Goal: Find specific page/section: Find specific page/section

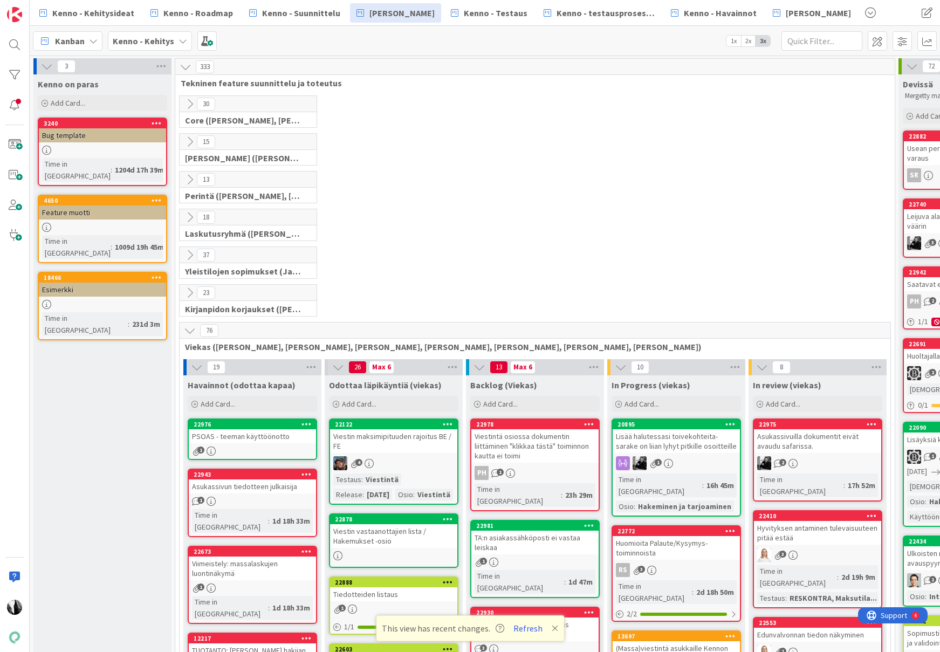
scroll to position [371, 0]
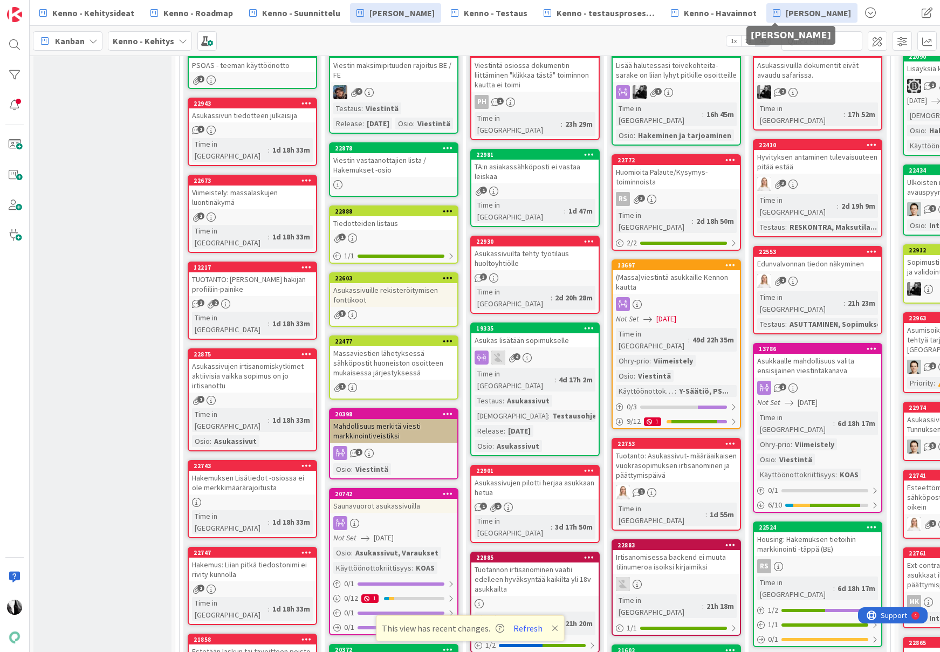
click at [790, 15] on span "[PERSON_NAME]" at bounding box center [818, 12] width 65 height 13
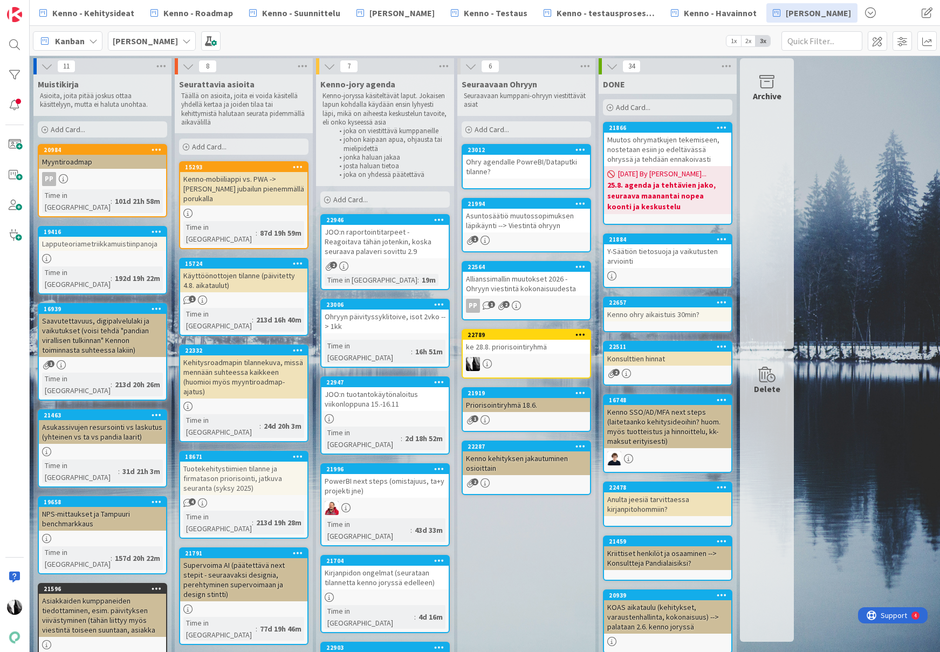
click at [225, 273] on div "Käyttöönottojen tilanne (päivitetty 4.8. aikataulut)" at bounding box center [243, 281] width 127 height 24
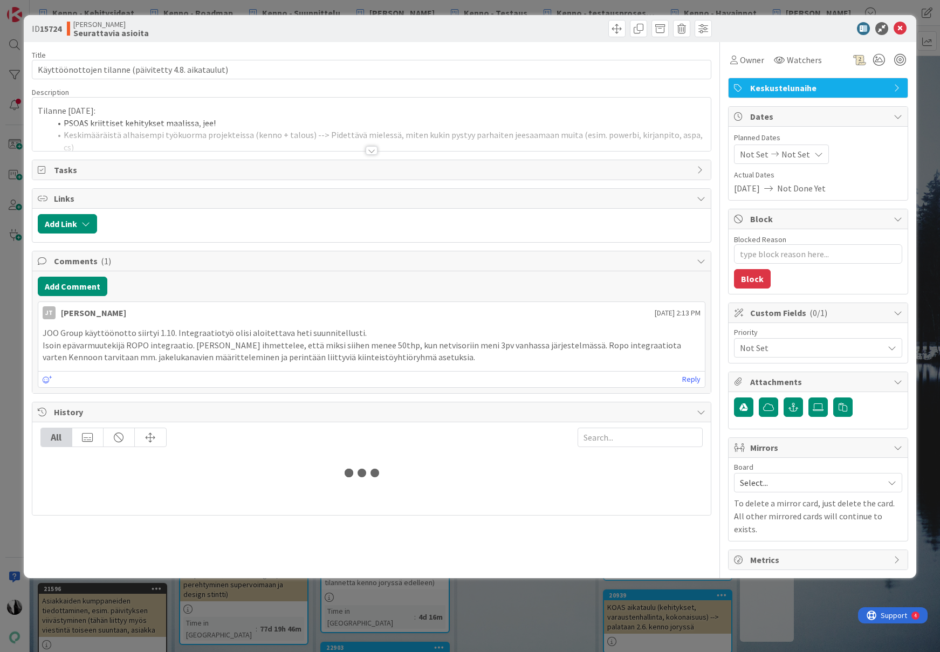
type textarea "x"
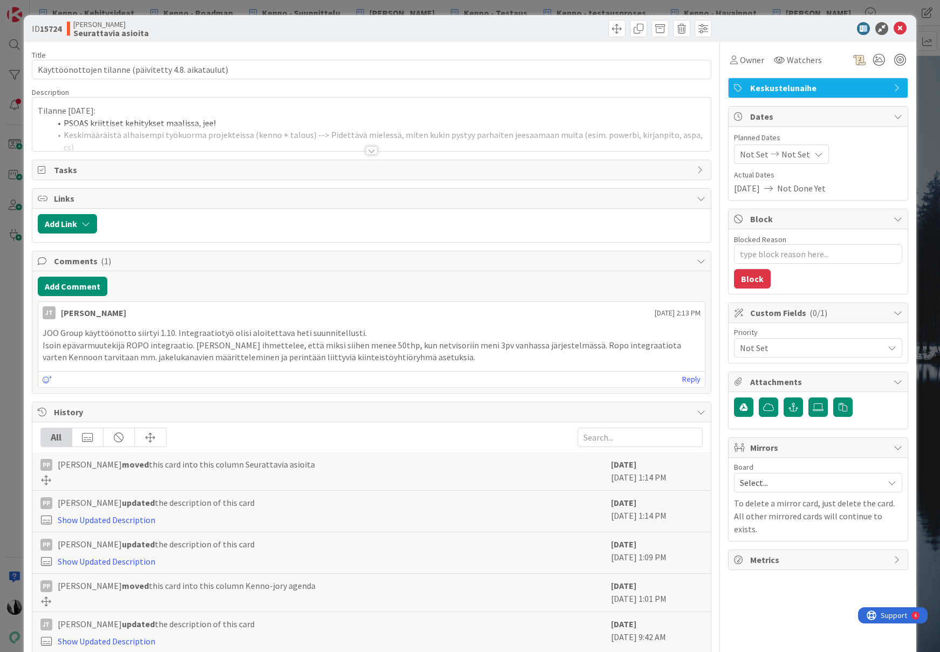
click at [372, 155] on div at bounding box center [372, 150] width 12 height 9
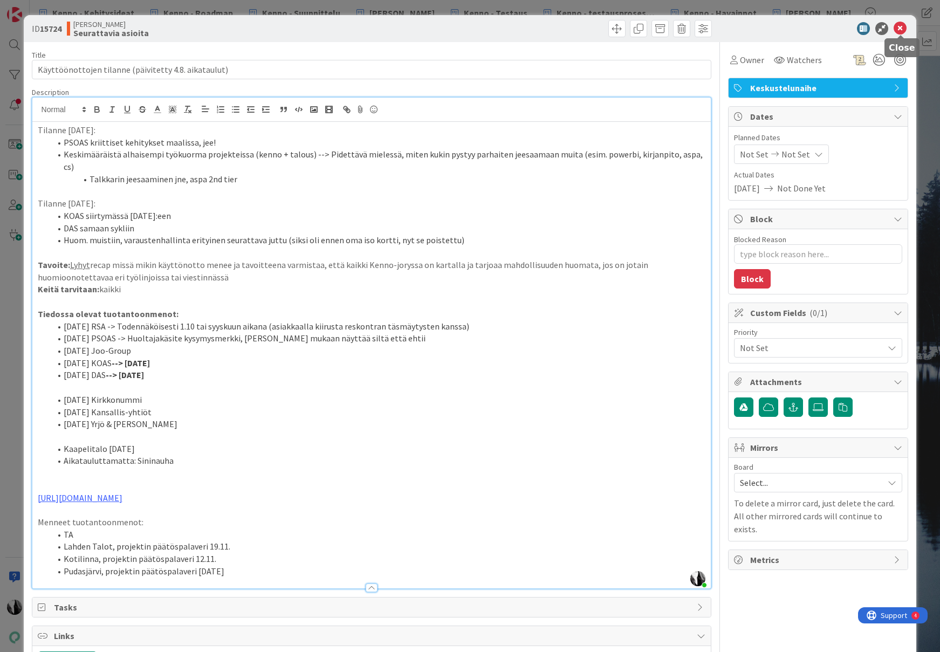
drag, startPoint x: 899, startPoint y: 27, endPoint x: 419, endPoint y: 44, distance: 479.7
click at [899, 27] on icon at bounding box center [899, 28] width 13 height 13
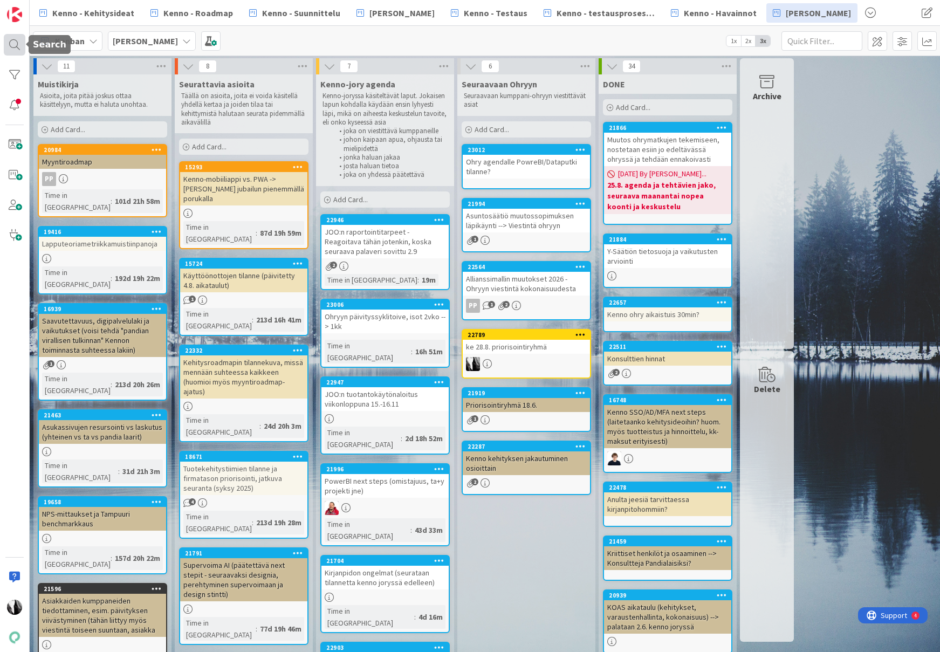
click at [19, 43] on div at bounding box center [15, 45] width 22 height 22
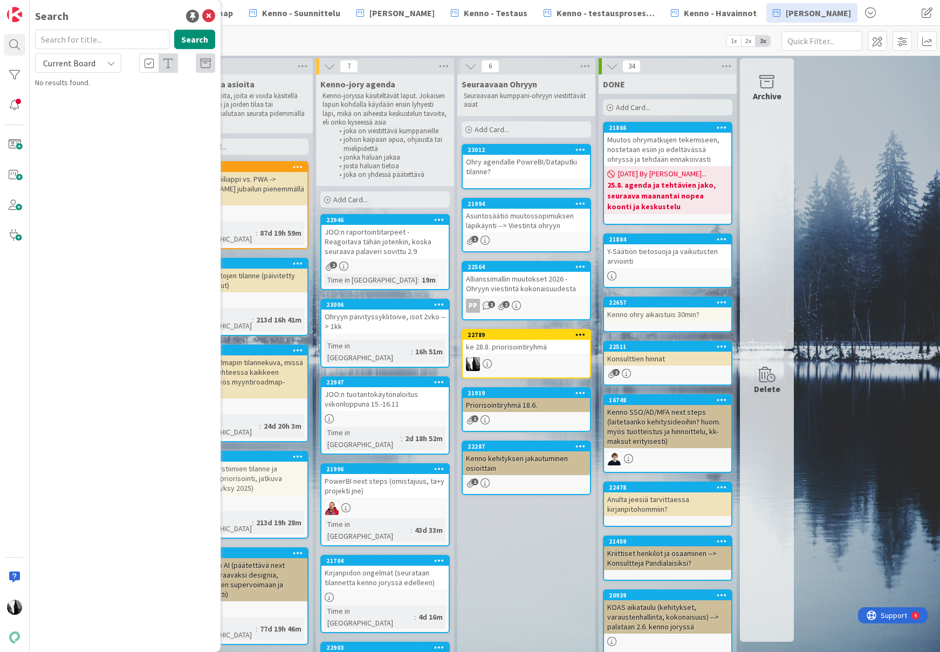
click at [79, 43] on input "text" at bounding box center [102, 39] width 135 height 19
type input "16780"
drag, startPoint x: 79, startPoint y: 58, endPoint x: 74, endPoint y: 71, distance: 13.1
click at [79, 58] on span "Current Board" at bounding box center [69, 63] width 52 height 11
click at [77, 104] on span "All Boards" at bounding box center [97, 108] width 112 height 16
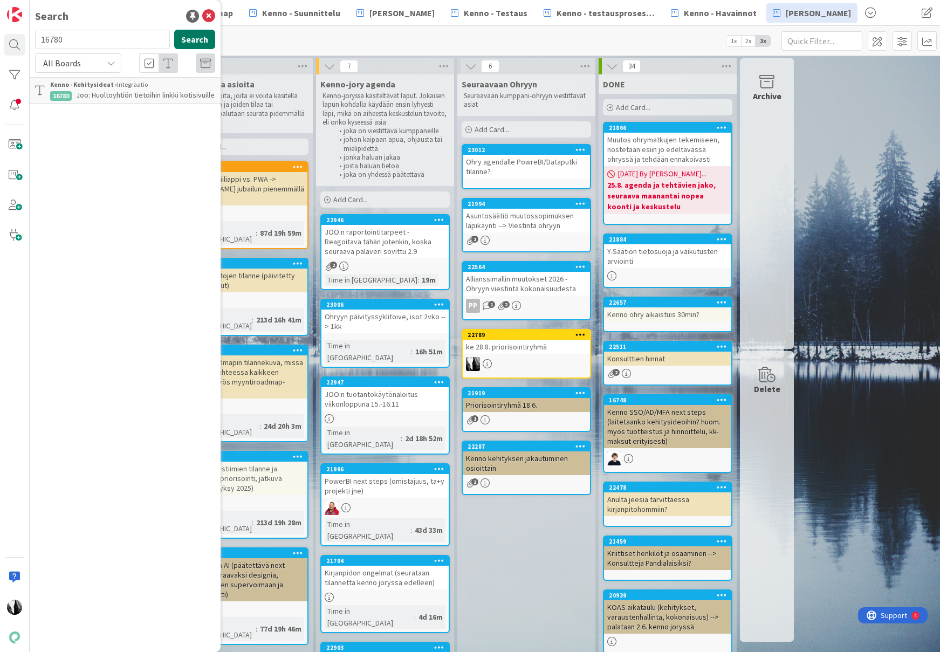
click at [198, 37] on button "Search" at bounding box center [194, 39] width 41 height 19
click at [405, 15] on span "[PERSON_NAME]" at bounding box center [401, 12] width 65 height 13
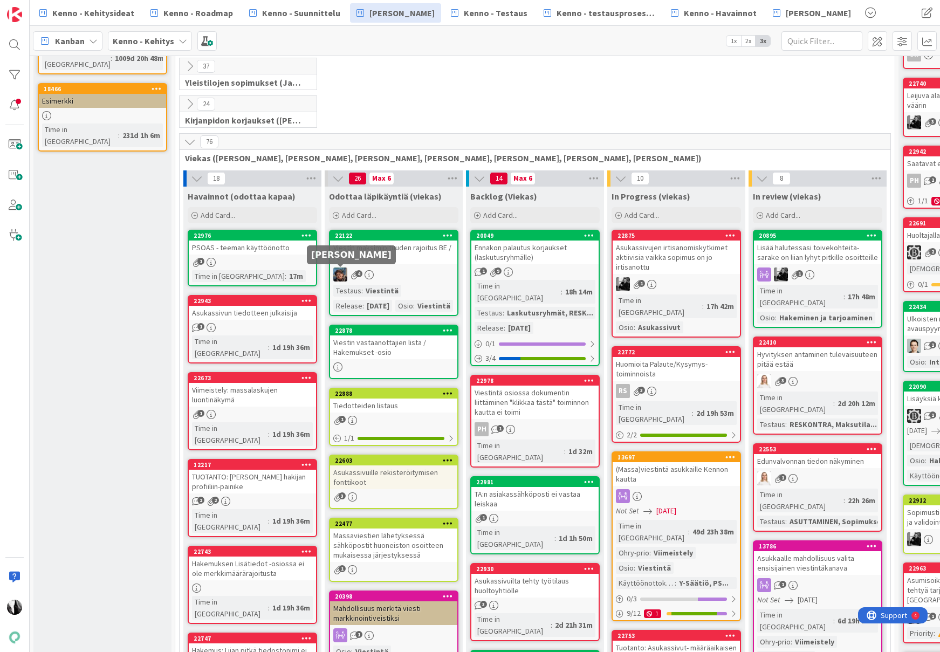
scroll to position [189, 0]
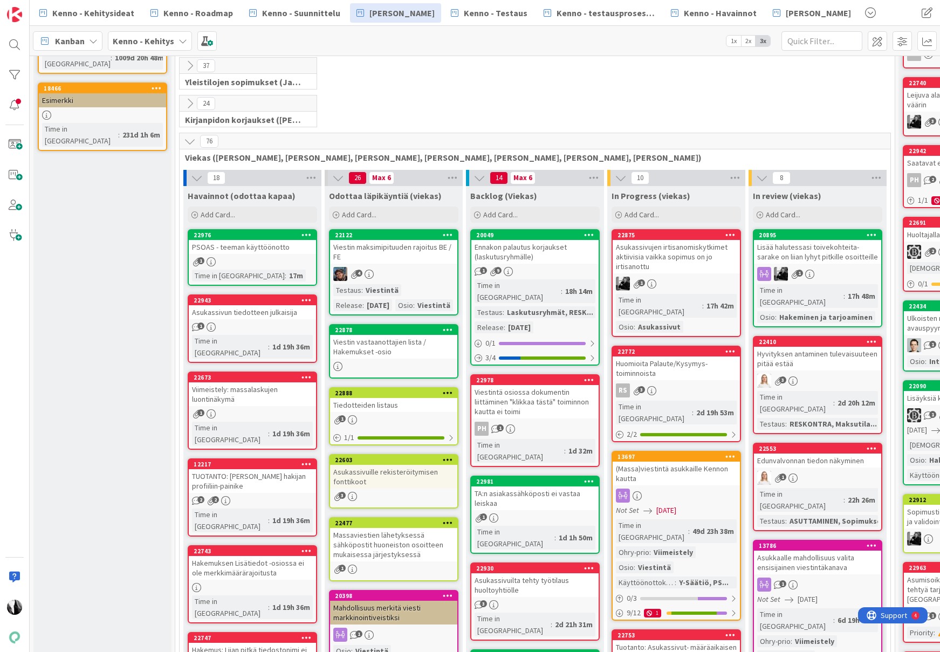
click at [185, 142] on icon at bounding box center [190, 141] width 12 height 12
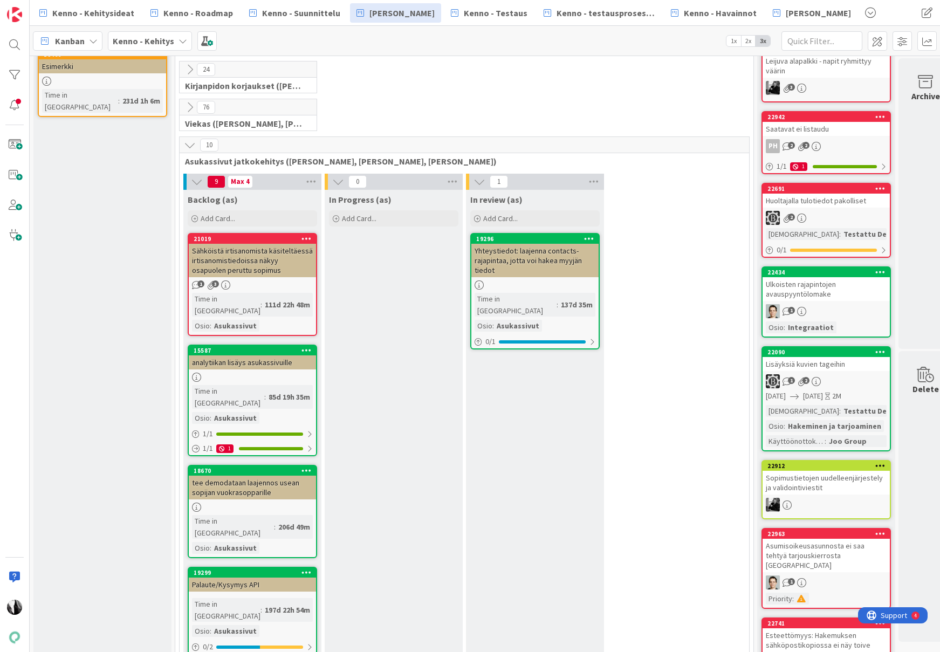
scroll to position [224, 0]
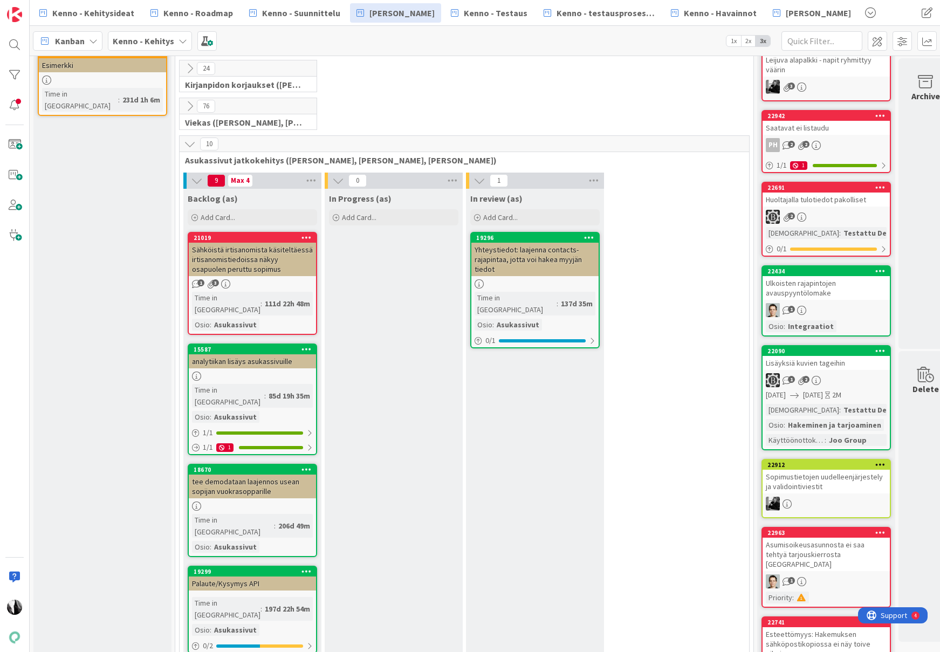
click at [192, 145] on icon at bounding box center [190, 144] width 12 height 12
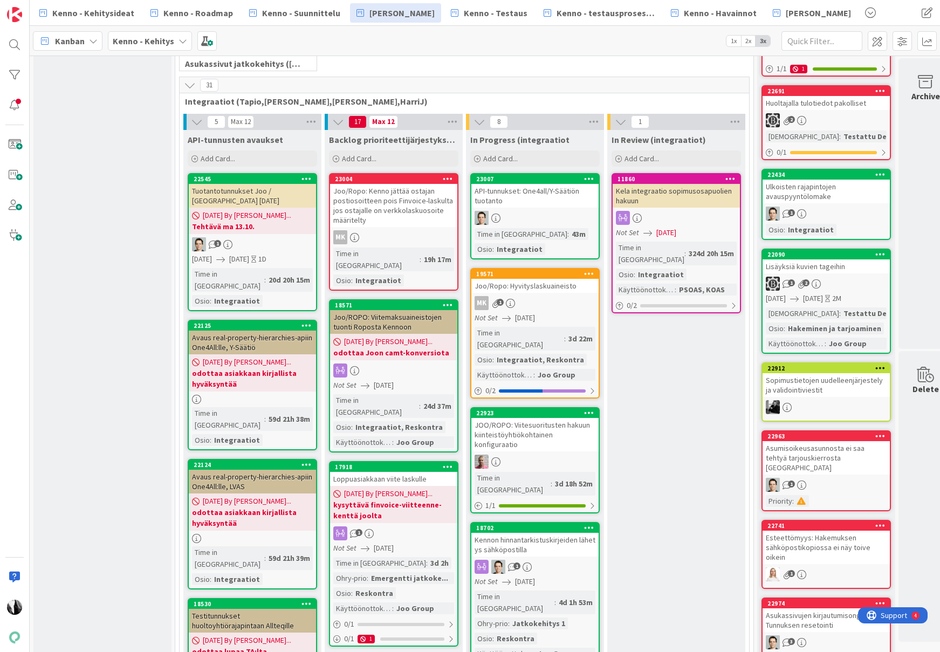
scroll to position [342, 0]
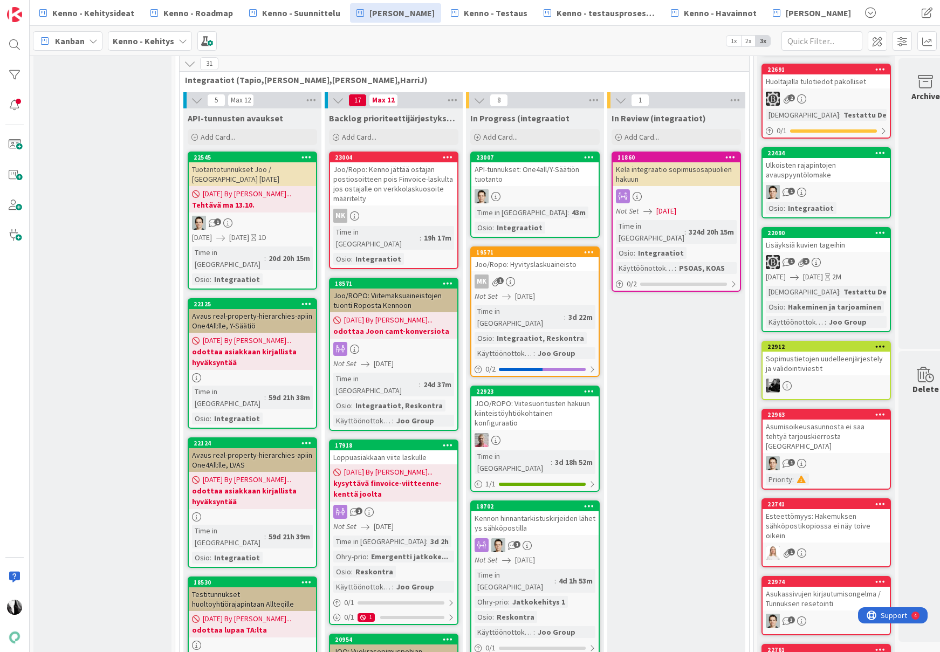
click at [538, 266] on div "Joo/Ropo: Hyvityslaskuaineisto" at bounding box center [534, 264] width 127 height 14
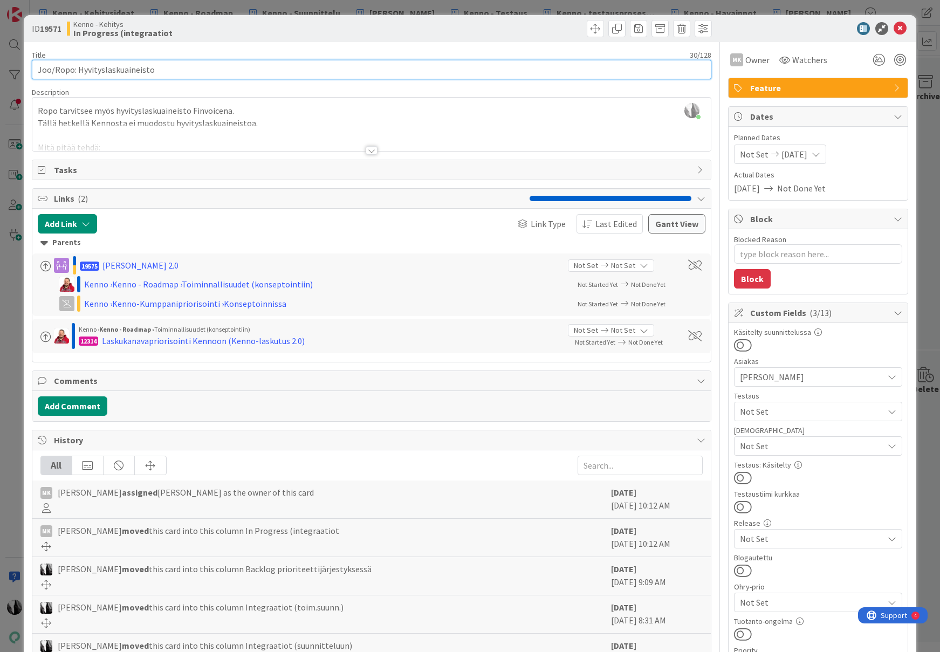
drag, startPoint x: 40, startPoint y: 71, endPoint x: 156, endPoint y: 73, distance: 115.4
click at [156, 73] on input "Joo/Ropo: Hyvityslaskuaineisto" at bounding box center [372, 69] width 680 height 19
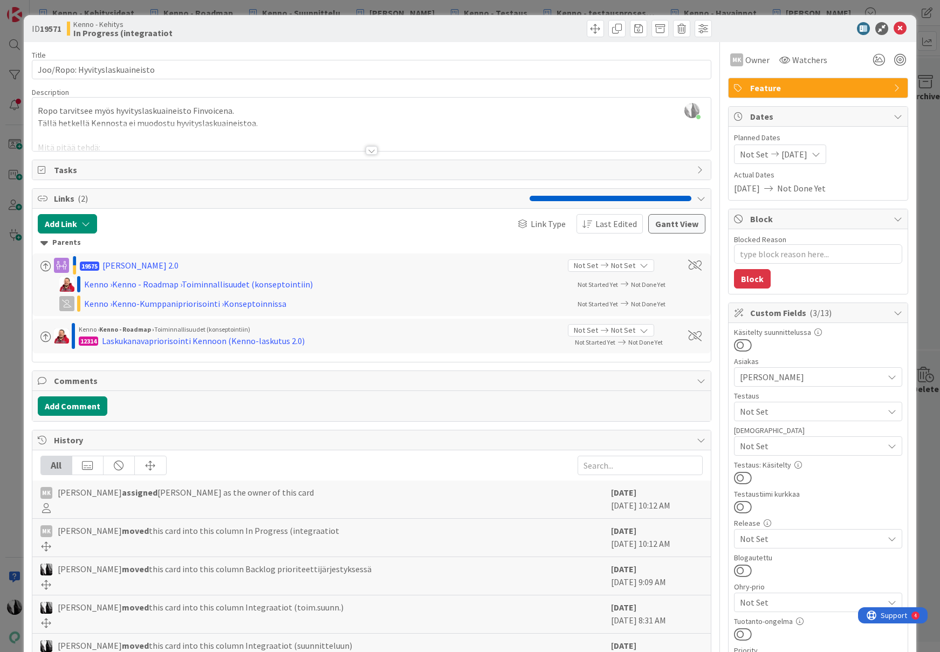
click at [55, 26] on b "19571" at bounding box center [51, 28] width 22 height 11
copy b "19571"
click at [900, 31] on icon at bounding box center [899, 28] width 13 height 13
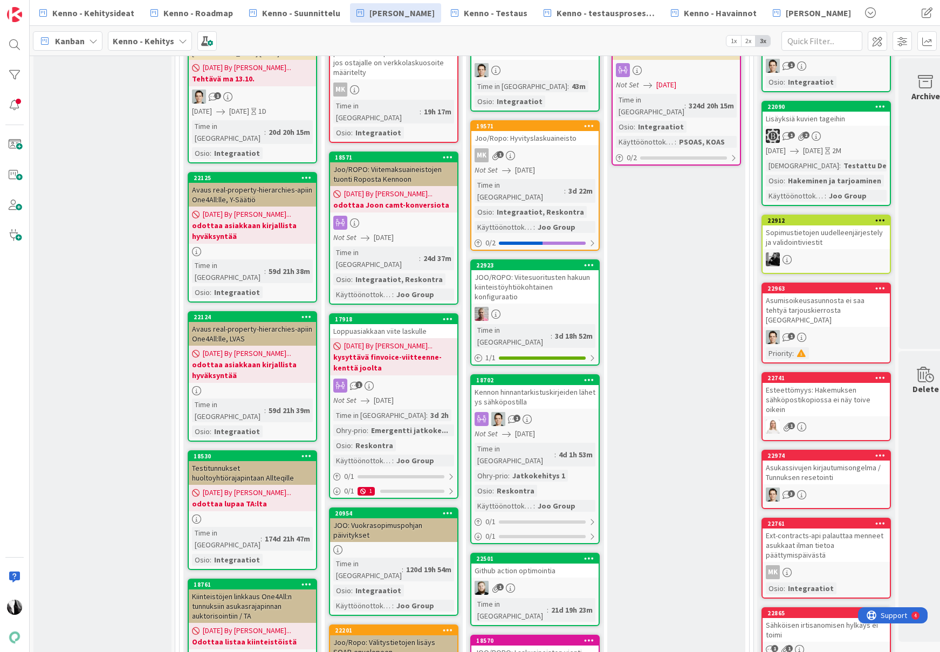
scroll to position [471, 0]
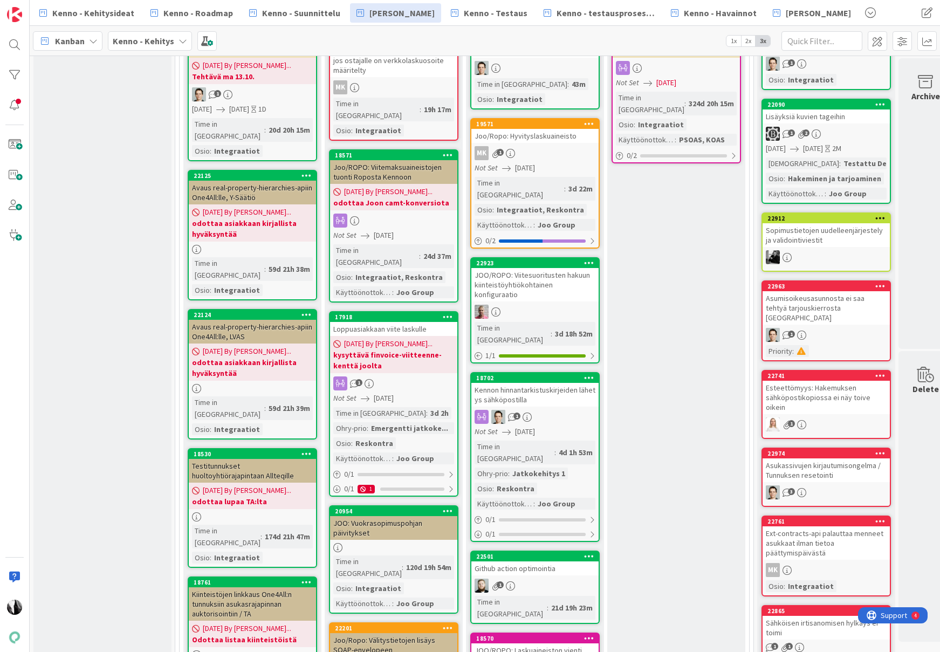
click at [401, 322] on div "Loppuasiakkaan viite laskulle" at bounding box center [393, 329] width 127 height 14
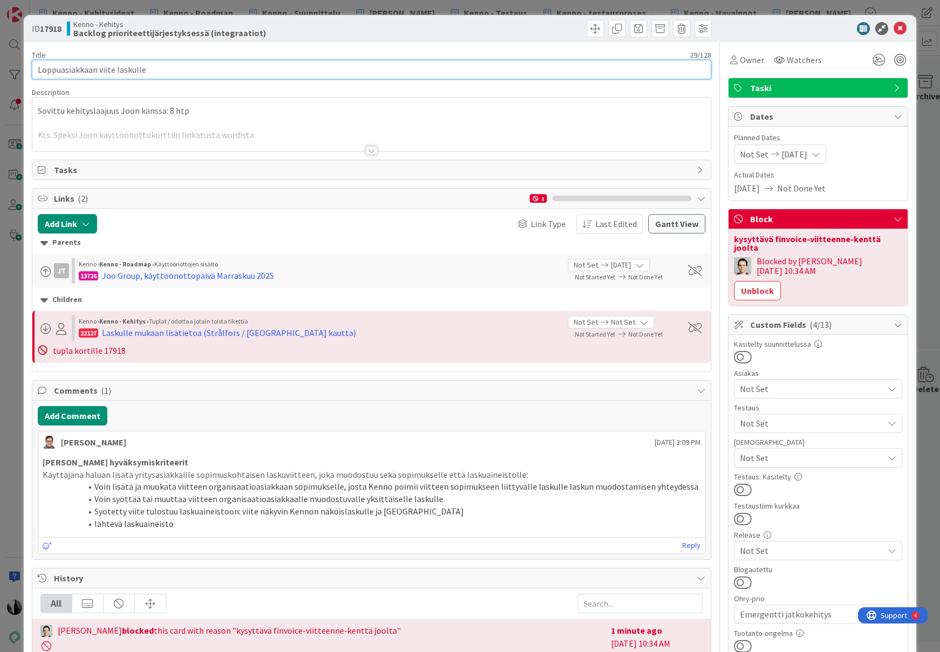
drag, startPoint x: 39, startPoint y: 70, endPoint x: 149, endPoint y: 71, distance: 110.0
click at [149, 71] on input "Loppuasiakkaan viite laskulle" at bounding box center [372, 69] width 680 height 19
drag, startPoint x: 70, startPoint y: 68, endPoint x: 32, endPoint y: 68, distance: 37.7
click at [32, 68] on input "Loppuasiakkaan viite laskulle" at bounding box center [372, 69] width 680 height 19
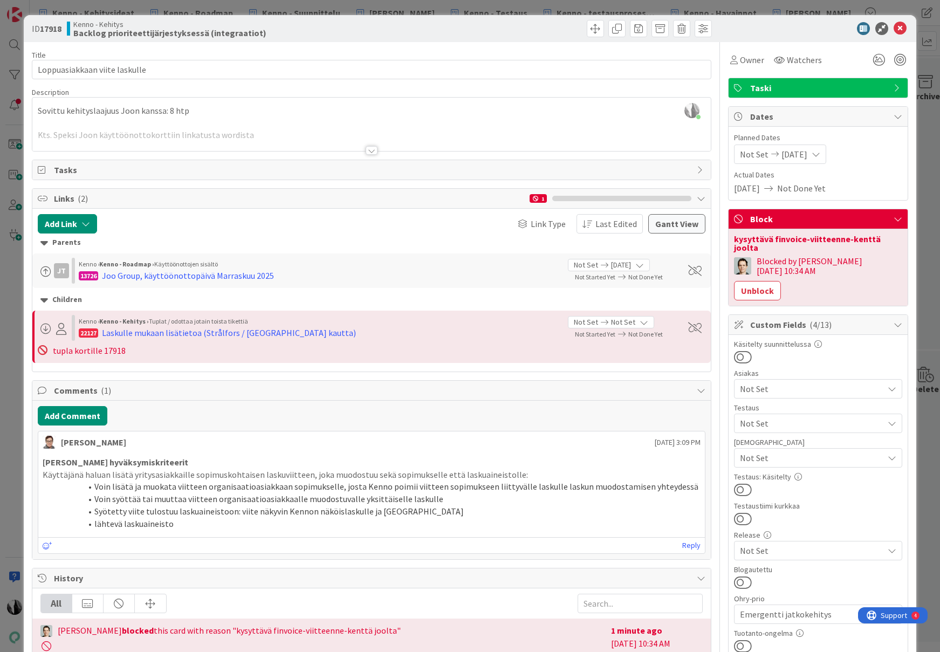
click at [49, 28] on b "17918" at bounding box center [51, 28] width 22 height 11
copy b "17918"
click at [903, 27] on icon at bounding box center [899, 28] width 13 height 13
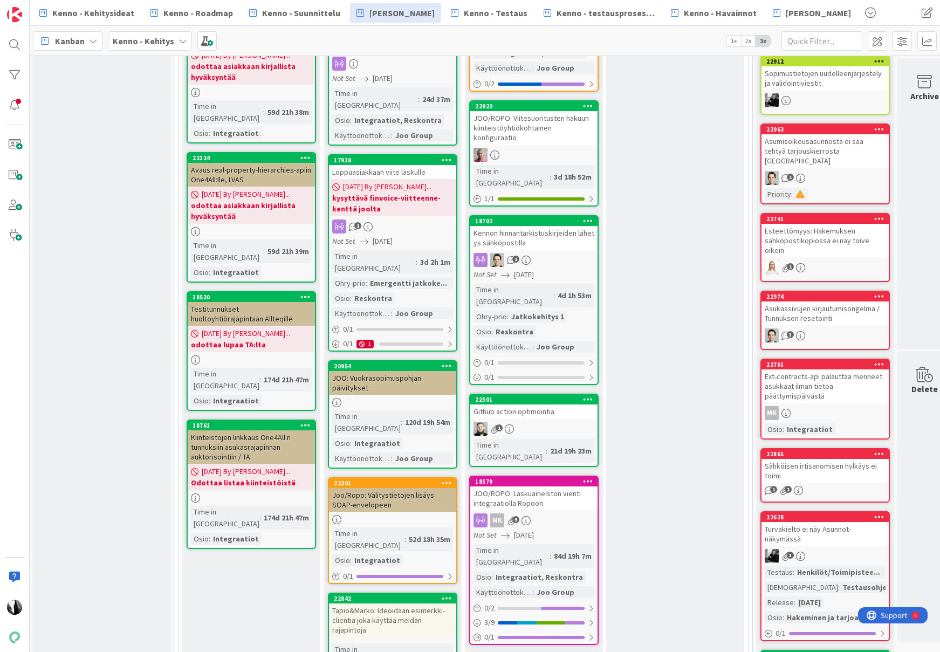
scroll to position [623, 1]
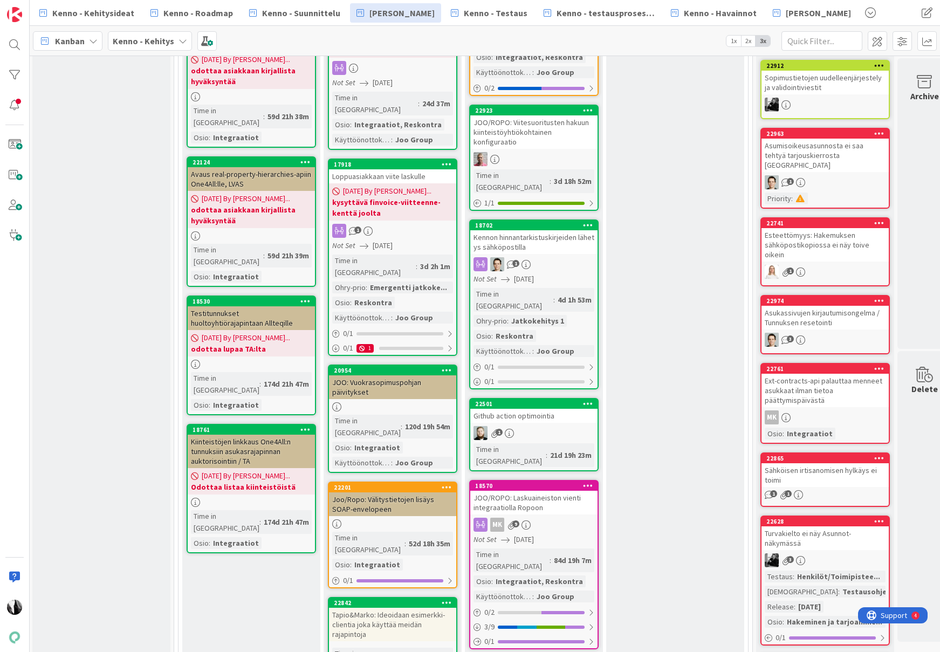
click at [531, 230] on div "Kennon hinnantarkistuskirjeiden lähetys sähköpostilla" at bounding box center [533, 242] width 127 height 24
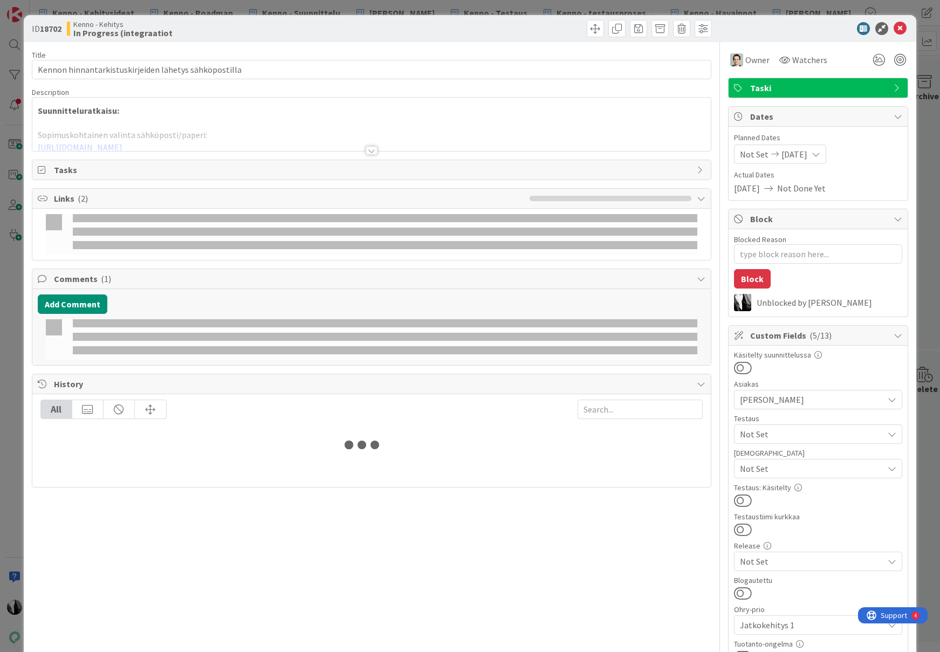
type textarea "x"
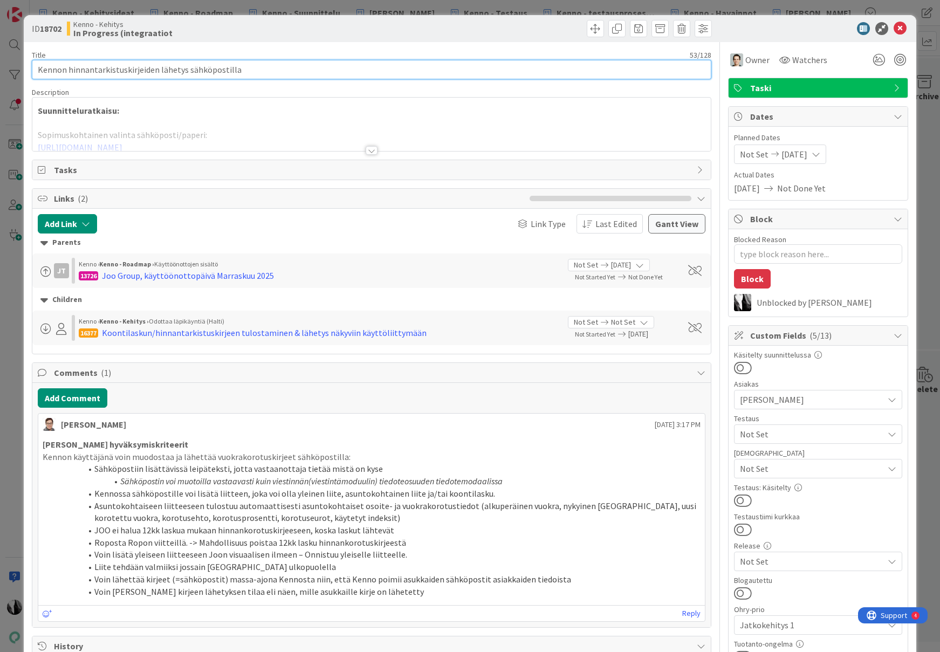
drag, startPoint x: 67, startPoint y: 70, endPoint x: 240, endPoint y: 73, distance: 172.6
click at [240, 73] on input "Kennon hinnantarkistuskirjeiden lähetys sähköpostilla" at bounding box center [372, 69] width 680 height 19
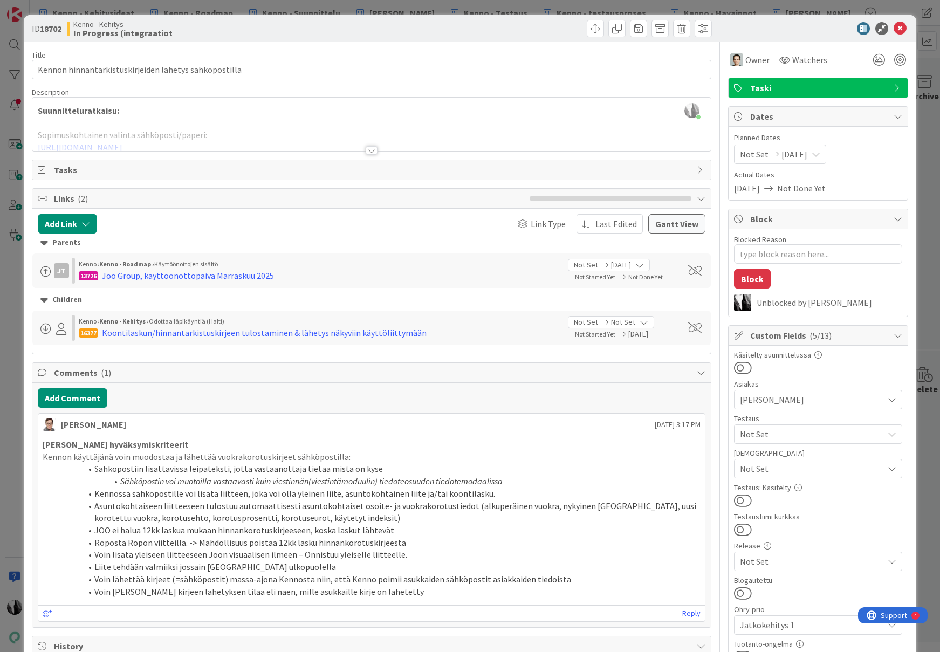
click at [49, 26] on b "18702" at bounding box center [51, 28] width 22 height 11
copy b "18702"
drag, startPoint x: 902, startPoint y: 26, endPoint x: 731, endPoint y: 40, distance: 171.5
click at [902, 26] on icon at bounding box center [899, 28] width 13 height 13
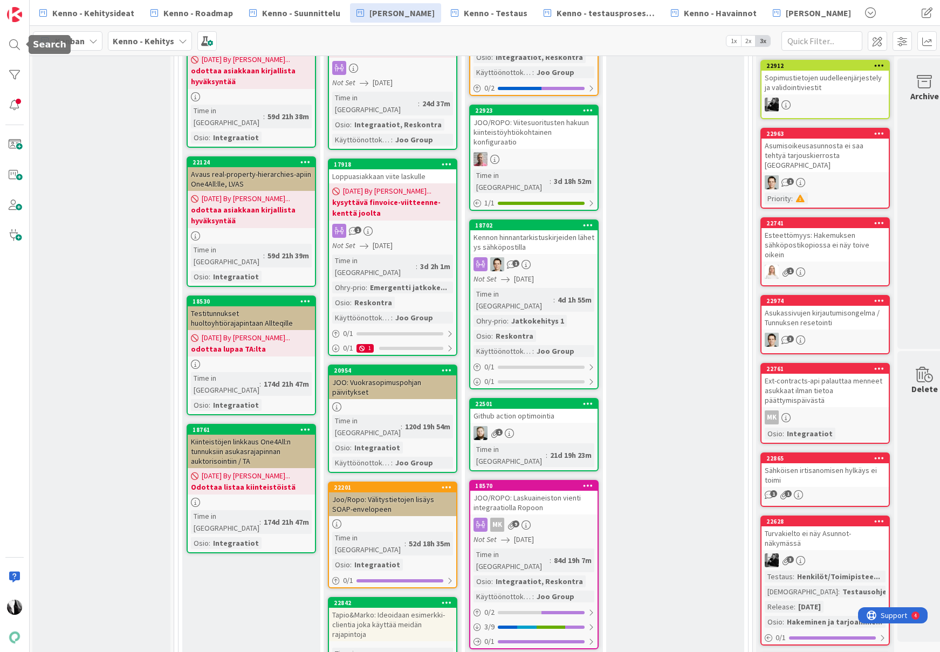
drag, startPoint x: 15, startPoint y: 44, endPoint x: 56, endPoint y: 44, distance: 41.0
click at [15, 44] on div at bounding box center [15, 45] width 22 height 22
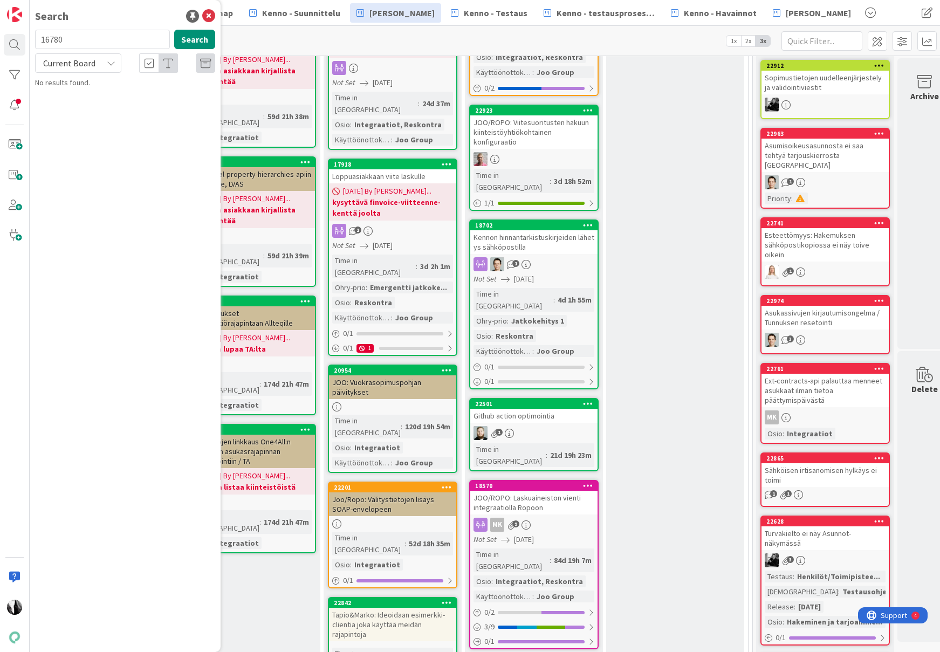
drag, startPoint x: 84, startPoint y: 44, endPoint x: 36, endPoint y: 40, distance: 48.7
click at [36, 40] on input "16780" at bounding box center [102, 39] width 135 height 19
click at [101, 60] on div "Current Board" at bounding box center [78, 62] width 86 height 19
drag, startPoint x: 84, startPoint y: 102, endPoint x: 108, endPoint y: 91, distance: 26.8
click at [84, 102] on span "All Boards" at bounding box center [97, 108] width 112 height 16
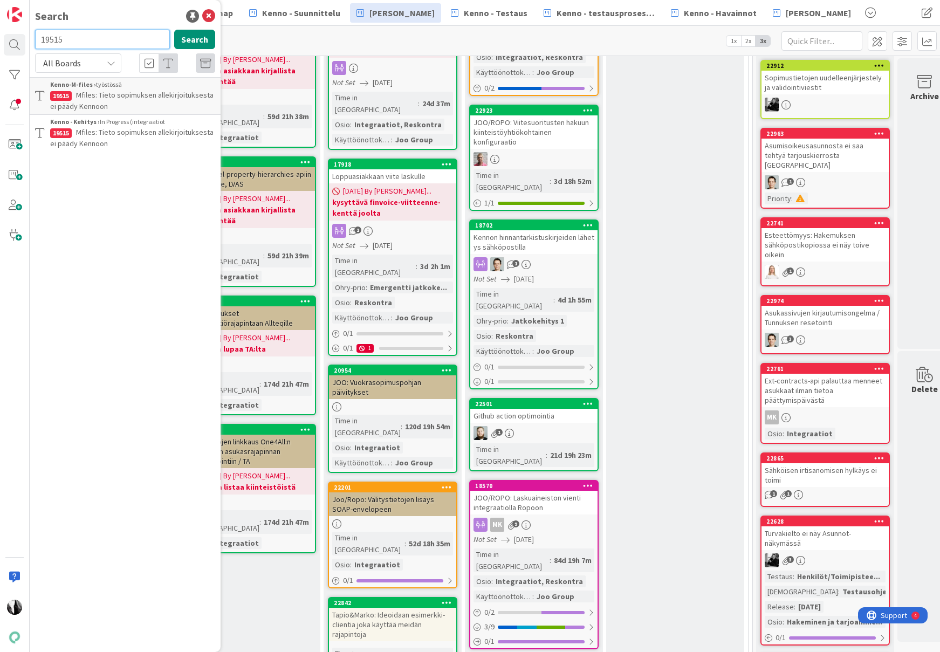
drag, startPoint x: 85, startPoint y: 40, endPoint x: 30, endPoint y: 38, distance: 55.1
click at [30, 38] on div "19515 Search" at bounding box center [125, 42] width 193 height 24
paste input "20372"
click at [217, 38] on div "20372 Search" at bounding box center [125, 42] width 193 height 24
click at [202, 39] on button "Search" at bounding box center [194, 39] width 41 height 19
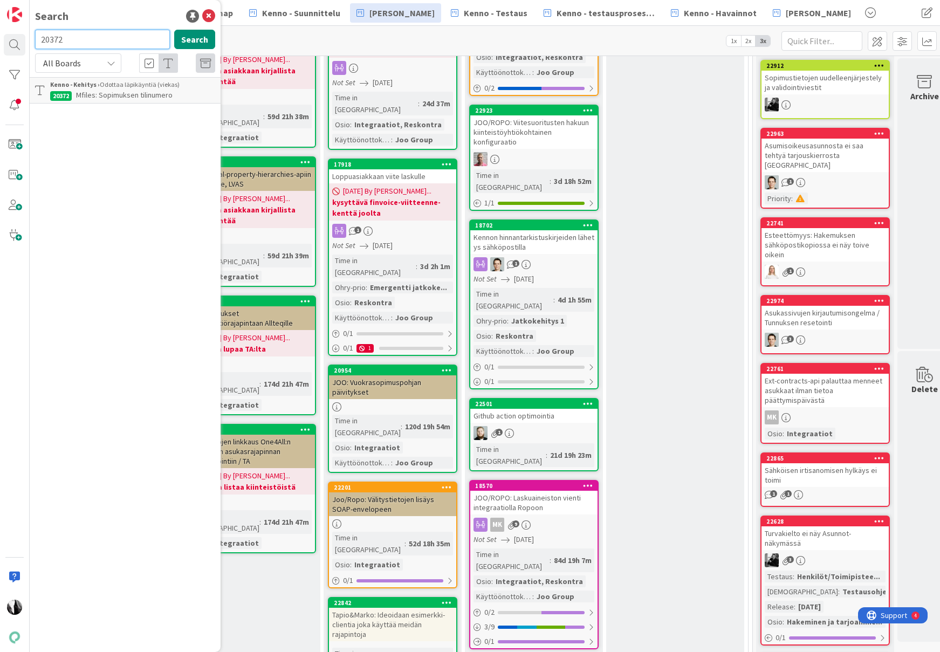
click at [33, 40] on div "20372 Search" at bounding box center [125, 42] width 193 height 24
paste input "570"
click at [180, 40] on button "Search" at bounding box center [194, 39] width 41 height 19
drag, startPoint x: 90, startPoint y: 42, endPoint x: 33, endPoint y: 40, distance: 57.2
click at [33, 40] on div "20570 Search" at bounding box center [125, 42] width 193 height 24
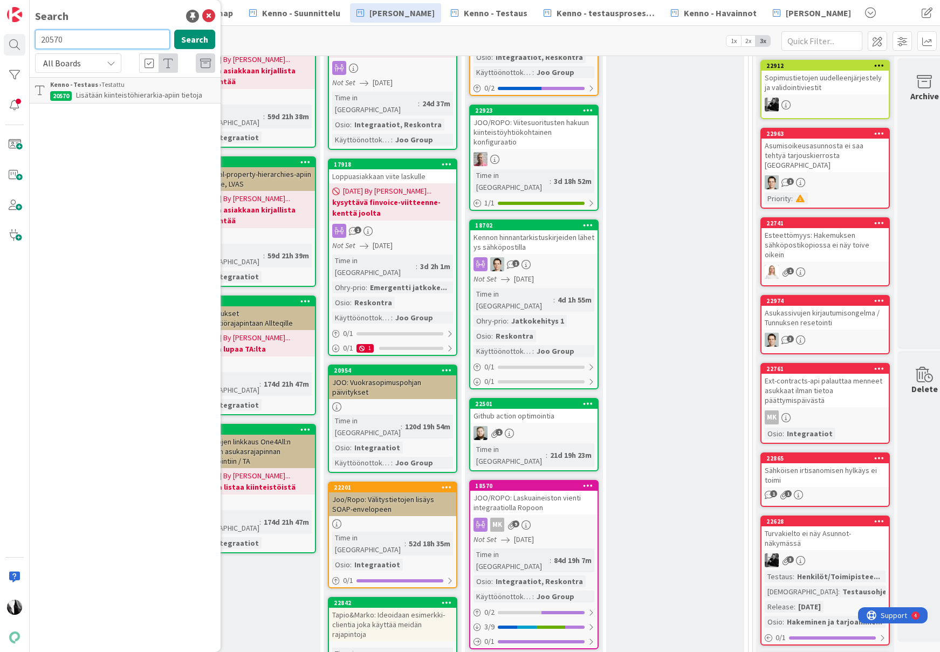
paste input "128"
click at [201, 39] on button "Search" at bounding box center [194, 39] width 41 height 19
drag, startPoint x: 52, startPoint y: 40, endPoint x: 99, endPoint y: 40, distance: 46.9
click at [35, 41] on input "20128" at bounding box center [102, 39] width 135 height 19
paste input "19614"
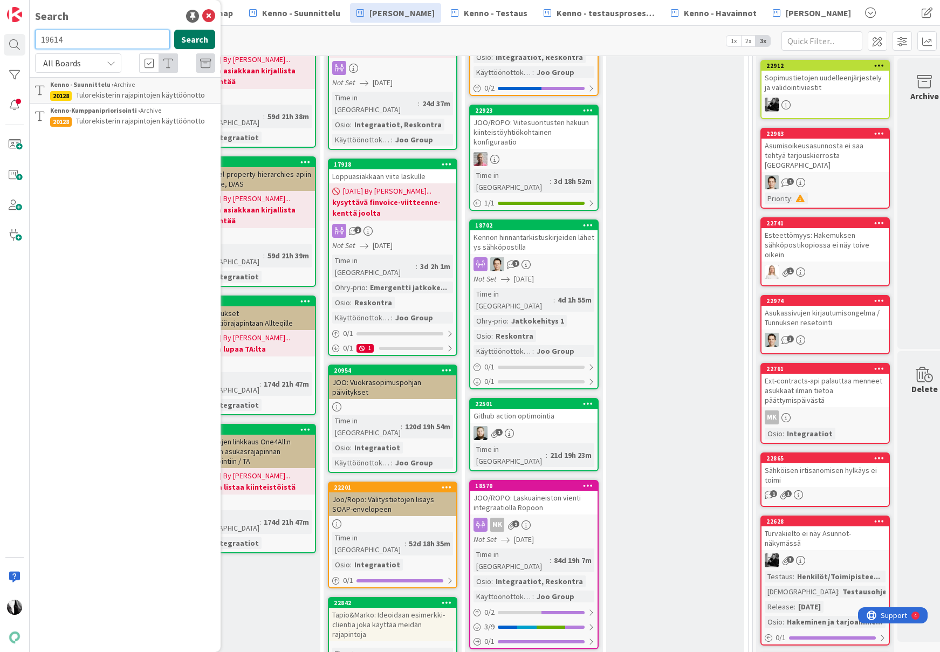
type input "19614"
click at [192, 36] on button "Search" at bounding box center [194, 39] width 41 height 19
click at [639, 194] on div "In Review (integraatiot) Add Card... 11860 Kela integraatio sopimusosapuolien h…" at bounding box center [675, 493] width 138 height 1333
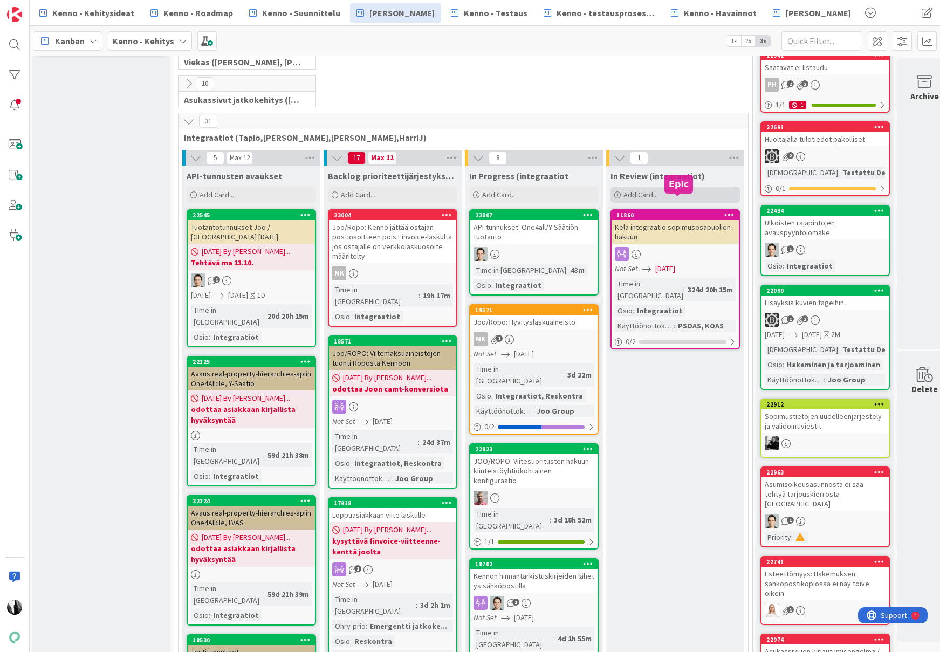
scroll to position [0, 1]
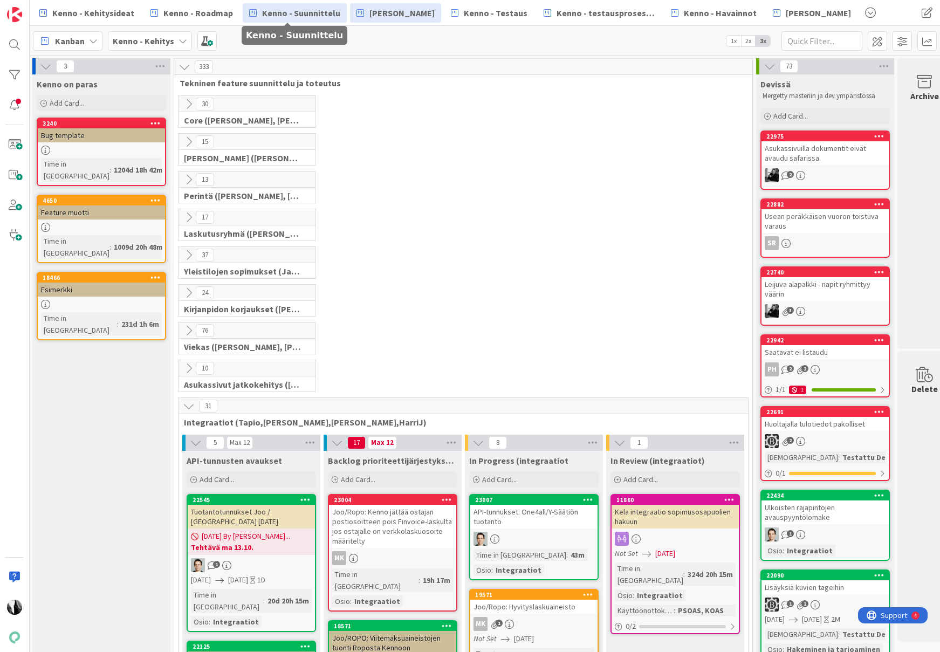
click at [307, 19] on link "Kenno - Suunnittelu" at bounding box center [295, 12] width 104 height 19
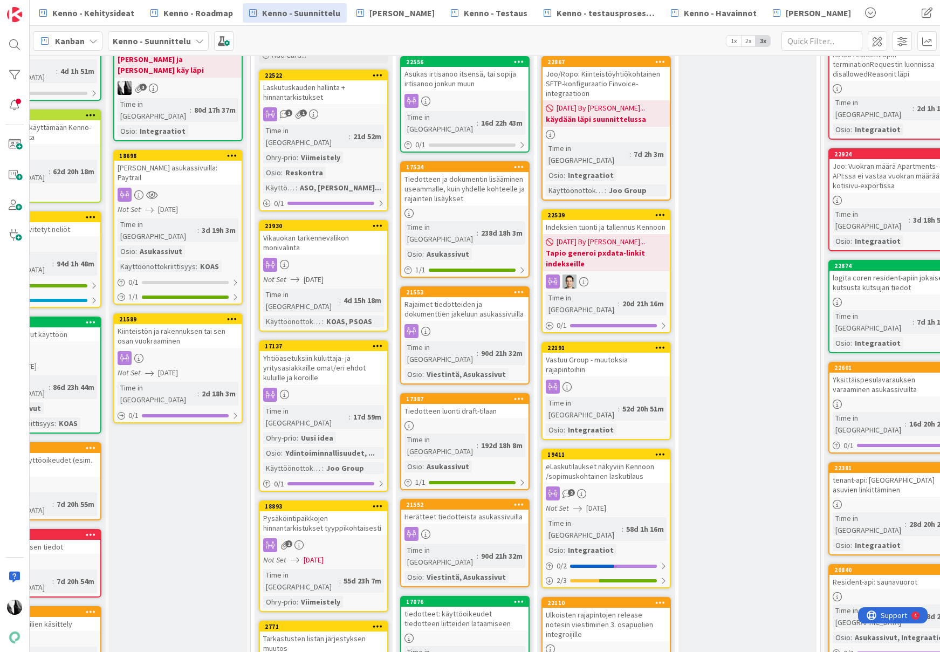
scroll to position [112, 352]
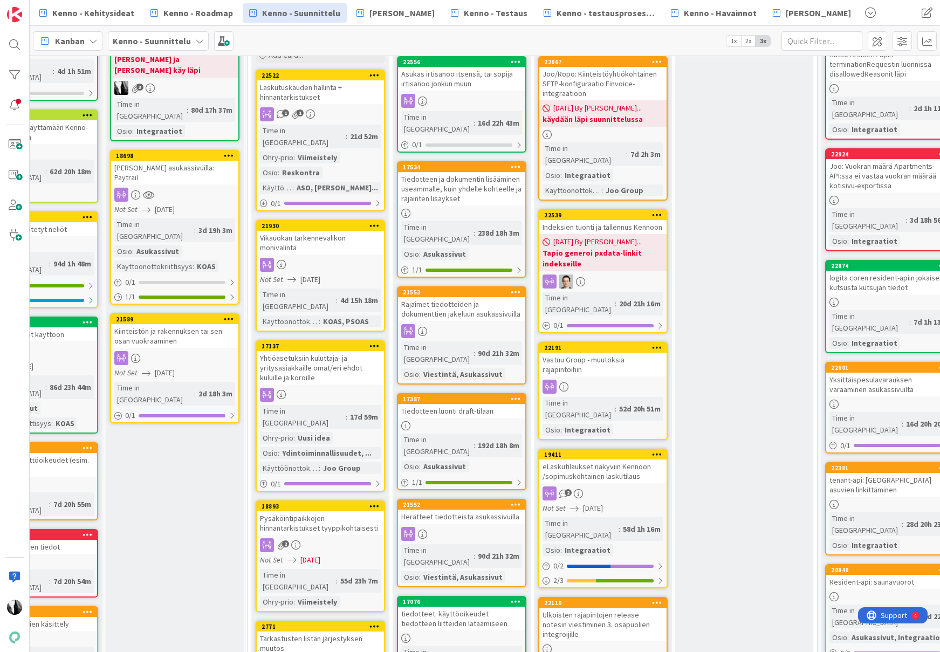
click at [586, 220] on div "Indeksien tuonti ja tallennus Kennoon" at bounding box center [602, 227] width 127 height 14
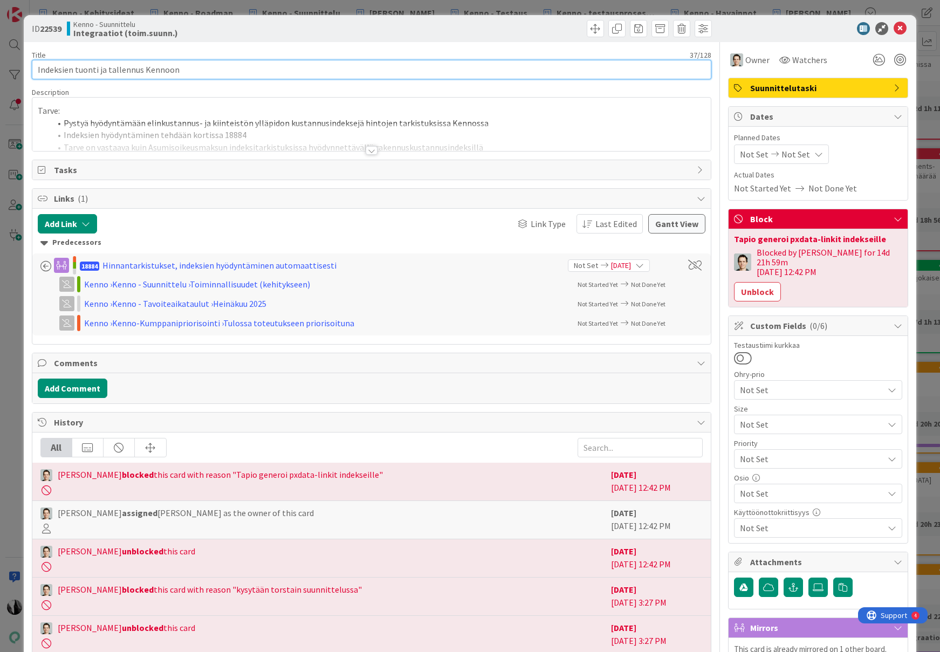
drag, startPoint x: 137, startPoint y: 70, endPoint x: 36, endPoint y: 70, distance: 101.9
click at [36, 69] on input "Indeksien tuonti ja tallennus Kennoon" at bounding box center [372, 69] width 680 height 19
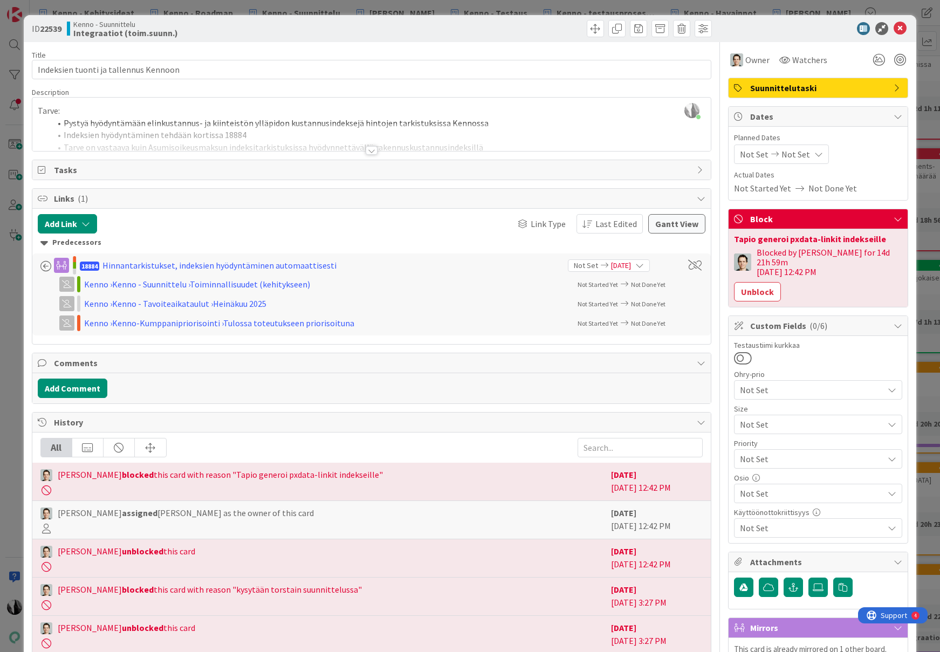
click at [49, 29] on b "22539" at bounding box center [51, 28] width 22 height 11
copy b "22539"
drag, startPoint x: 897, startPoint y: 26, endPoint x: 856, endPoint y: 64, distance: 55.0
click at [896, 28] on icon at bounding box center [899, 28] width 13 height 13
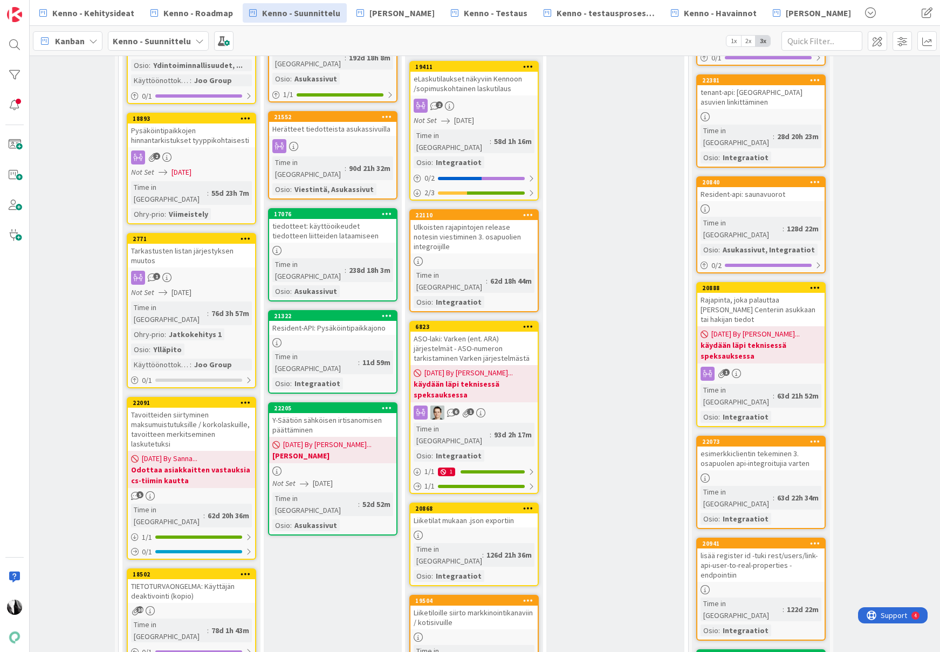
scroll to position [499, 482]
click at [451, 332] on div "ASO-laki: Varken (ent. ARA) järjestelmät - ASO-numeron tarkistaminen Varken jär…" at bounding box center [472, 348] width 127 height 33
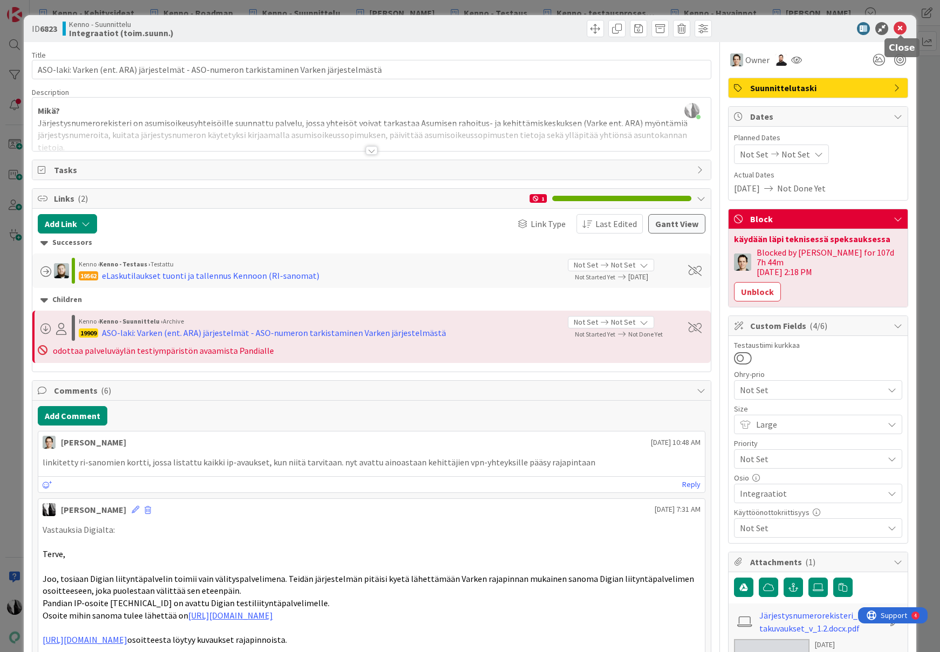
click at [904, 27] on icon at bounding box center [899, 28] width 13 height 13
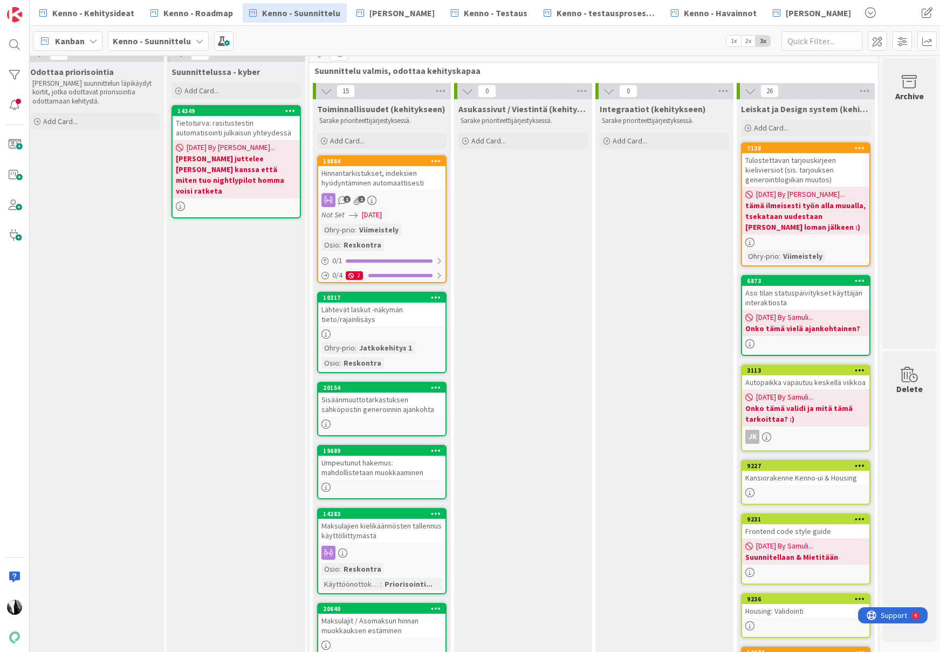
scroll to position [0, 1288]
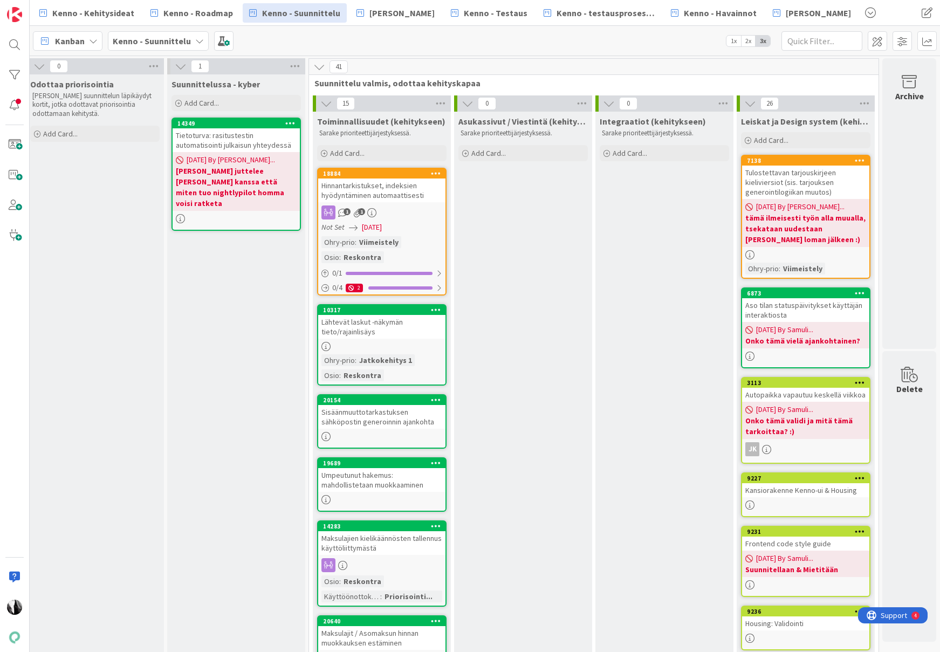
click at [387, 187] on div "Hinnantarkistukset, indeksien hyödyntäminen automaattisesti" at bounding box center [381, 190] width 127 height 24
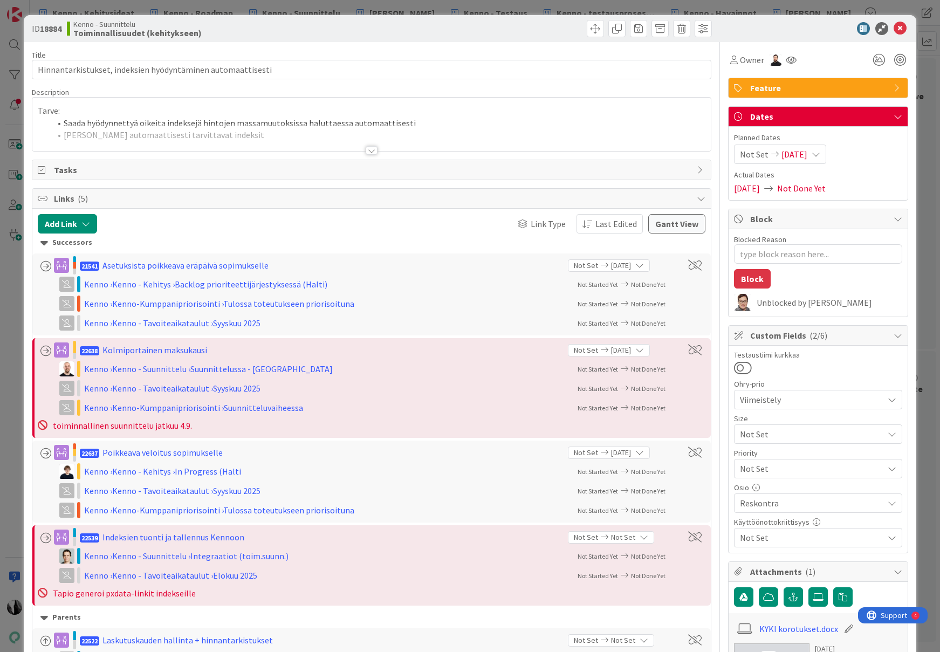
type textarea "x"
click at [903, 25] on icon at bounding box center [899, 28] width 13 height 13
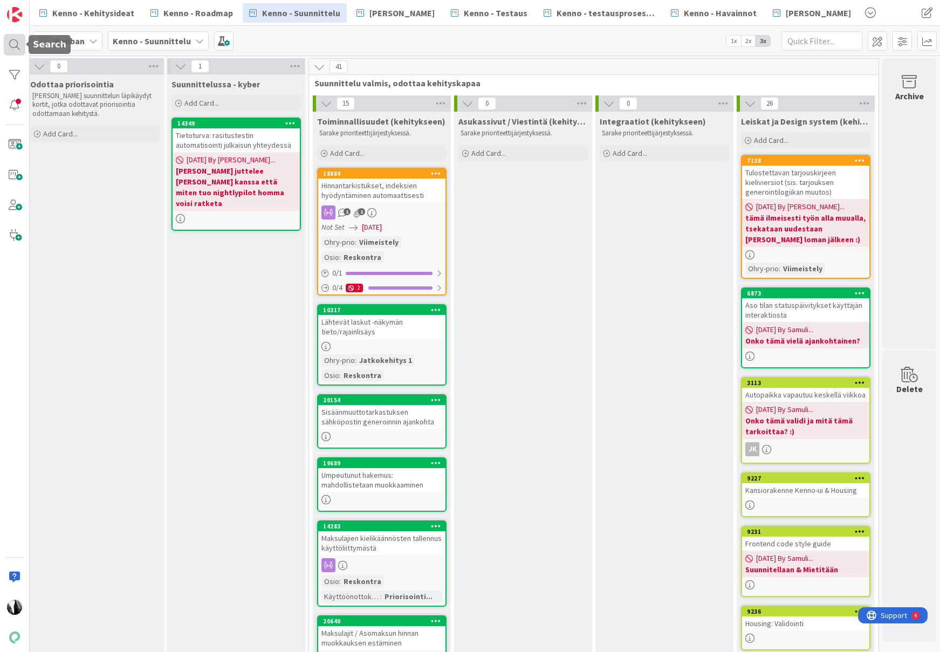
click at [17, 50] on div at bounding box center [15, 45] width 22 height 22
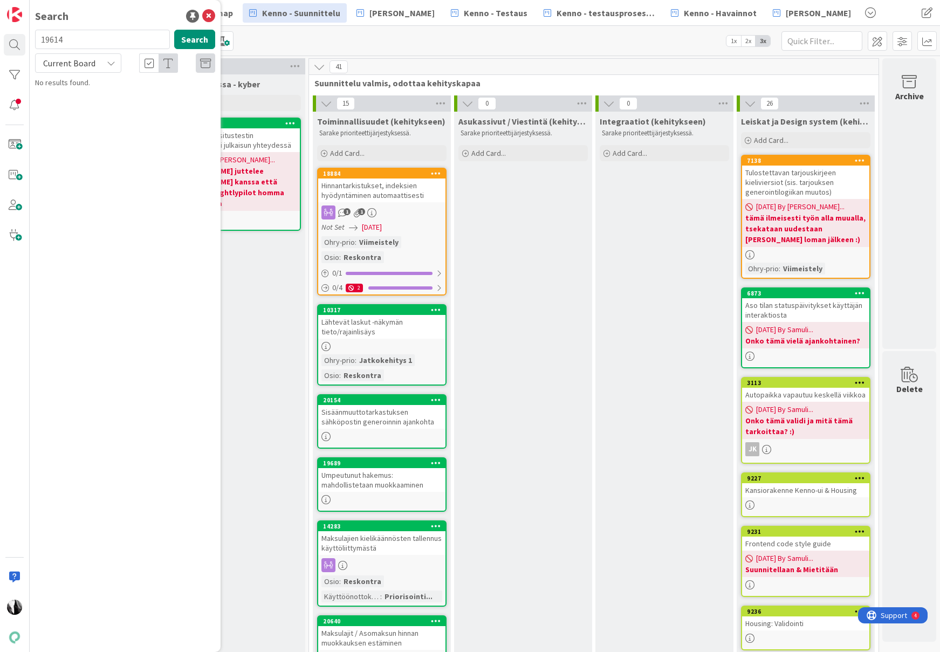
drag, startPoint x: 97, startPoint y: 37, endPoint x: 25, endPoint y: 34, distance: 72.3
click at [25, 35] on div "Search 19614 Search Current Board No results found." at bounding box center [15, 326] width 30 height 652
type input "[PERSON_NAME]"
drag, startPoint x: 95, startPoint y: 66, endPoint x: 85, endPoint y: 73, distance: 12.1
click at [95, 66] on span "Current Board" at bounding box center [69, 63] width 56 height 15
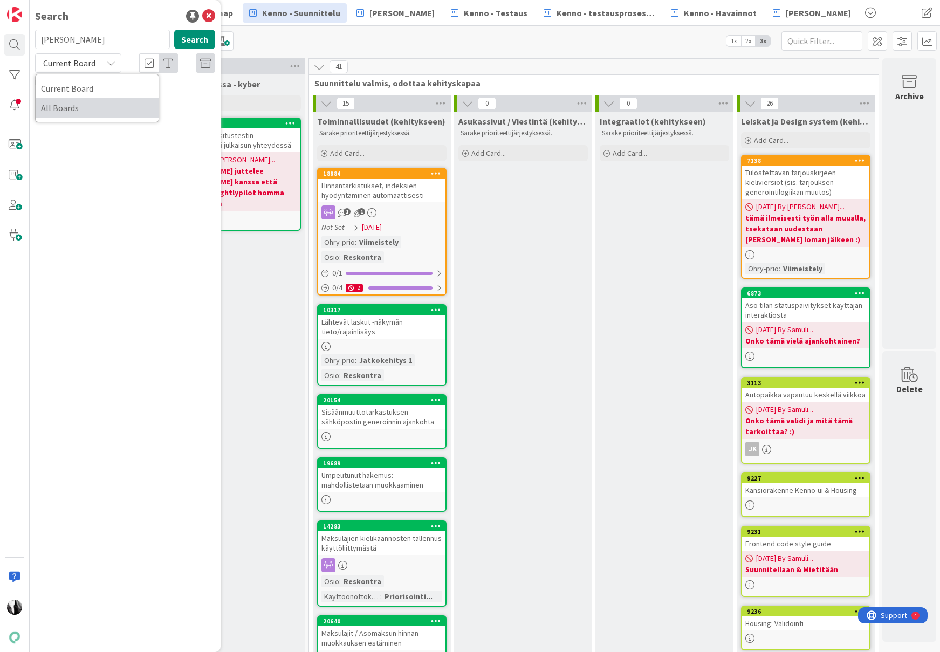
click at [63, 109] on span "All Boards" at bounding box center [97, 108] width 112 height 16
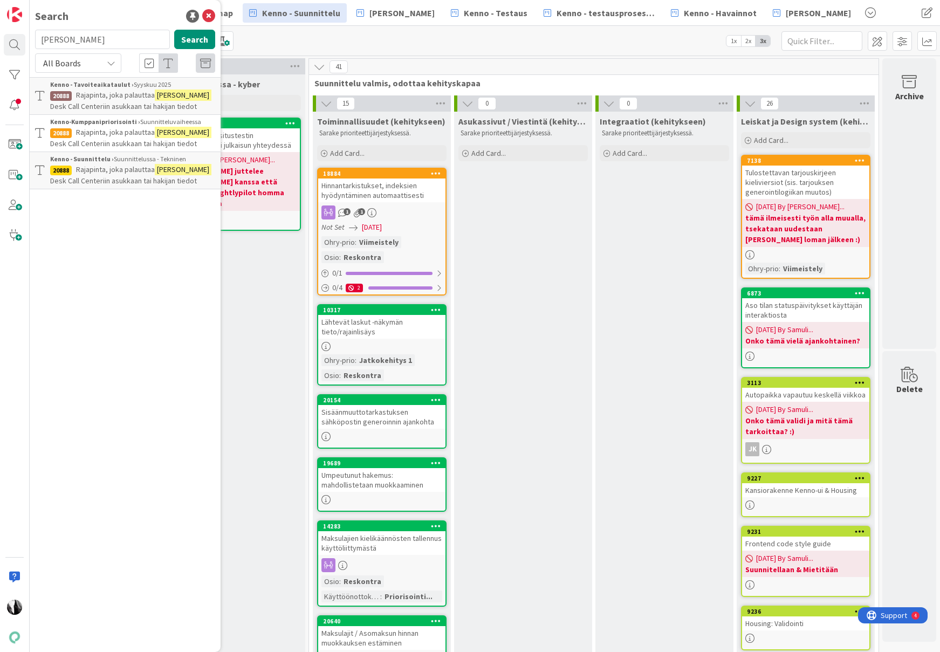
click at [111, 171] on span "Rajapinta, joka palauttaa" at bounding box center [115, 169] width 79 height 10
select select "javascript"
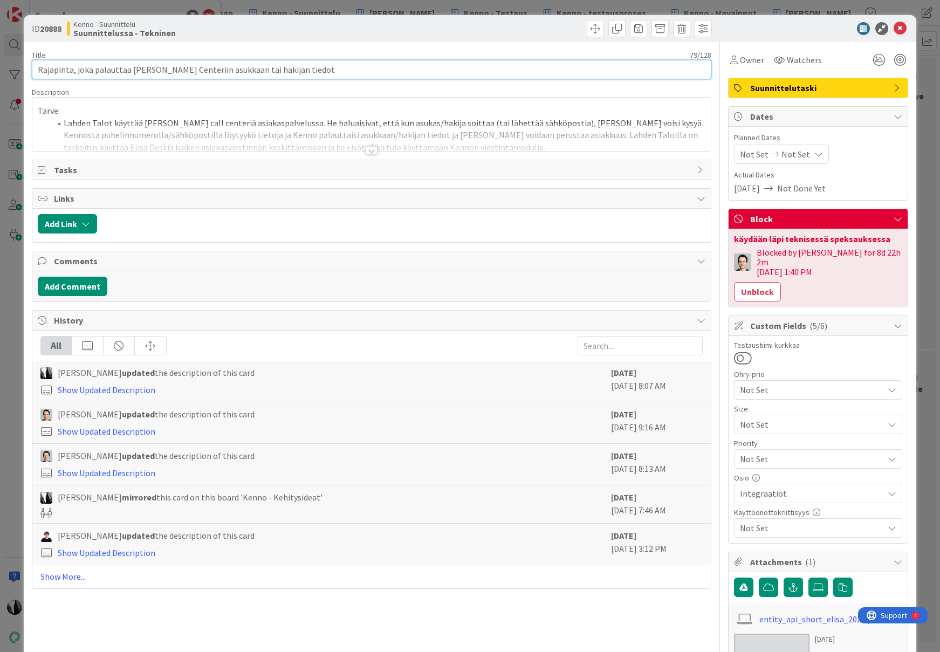
drag, startPoint x: 44, startPoint y: 70, endPoint x: 329, endPoint y: 68, distance: 284.7
click at [329, 68] on input "Rajapinta, joka palauttaa [PERSON_NAME] Centeriin asukkaan tai hakijan tiedot" at bounding box center [372, 69] width 680 height 19
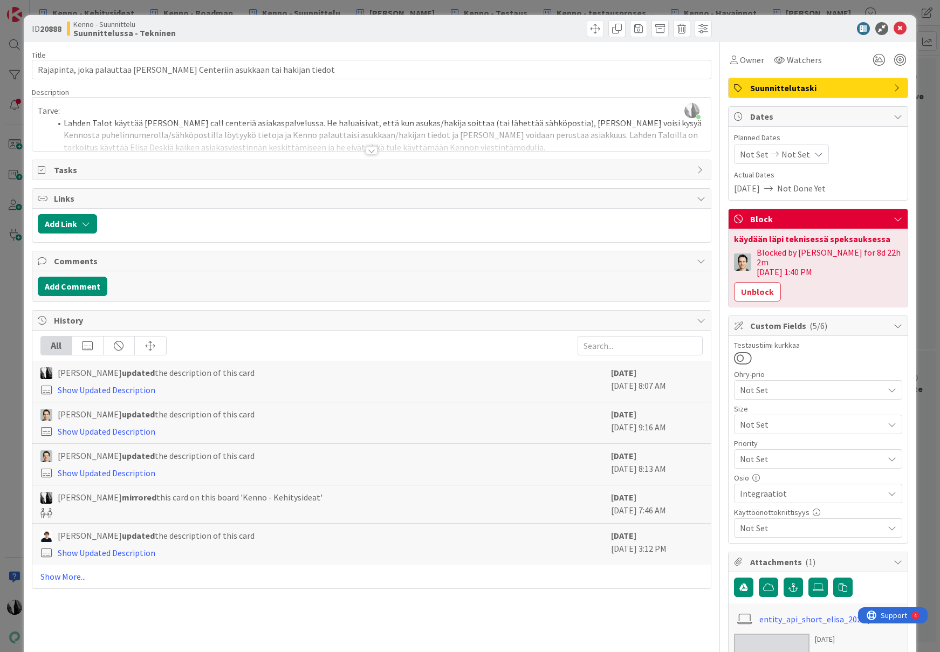
click at [57, 28] on b "20888" at bounding box center [51, 28] width 22 height 11
click at [55, 30] on b "20888" at bounding box center [51, 28] width 22 height 11
copy b "20888"
drag, startPoint x: 899, startPoint y: 27, endPoint x: 787, endPoint y: 112, distance: 139.8
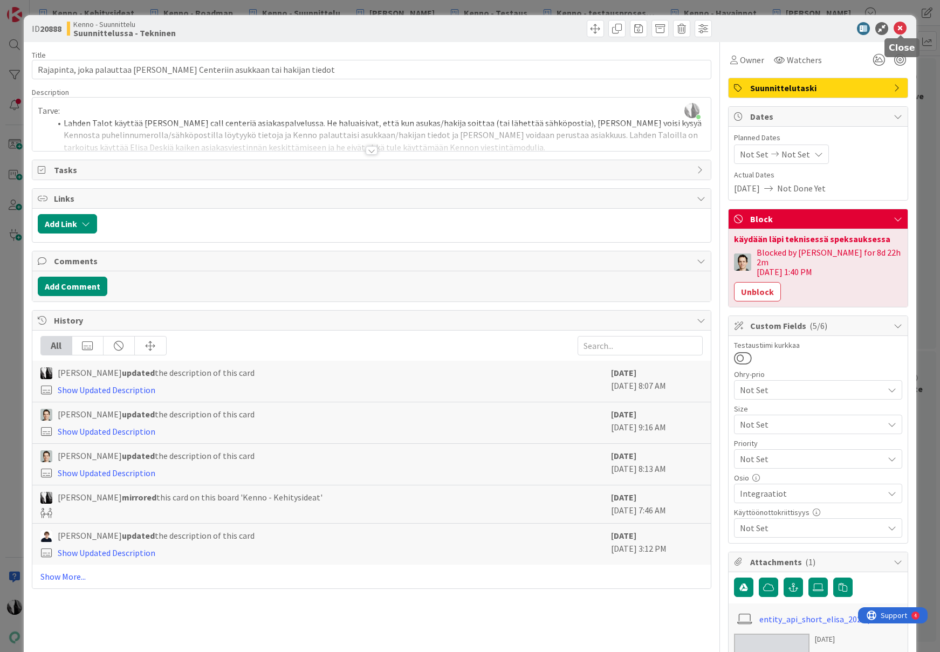
click at [899, 27] on icon at bounding box center [899, 28] width 13 height 13
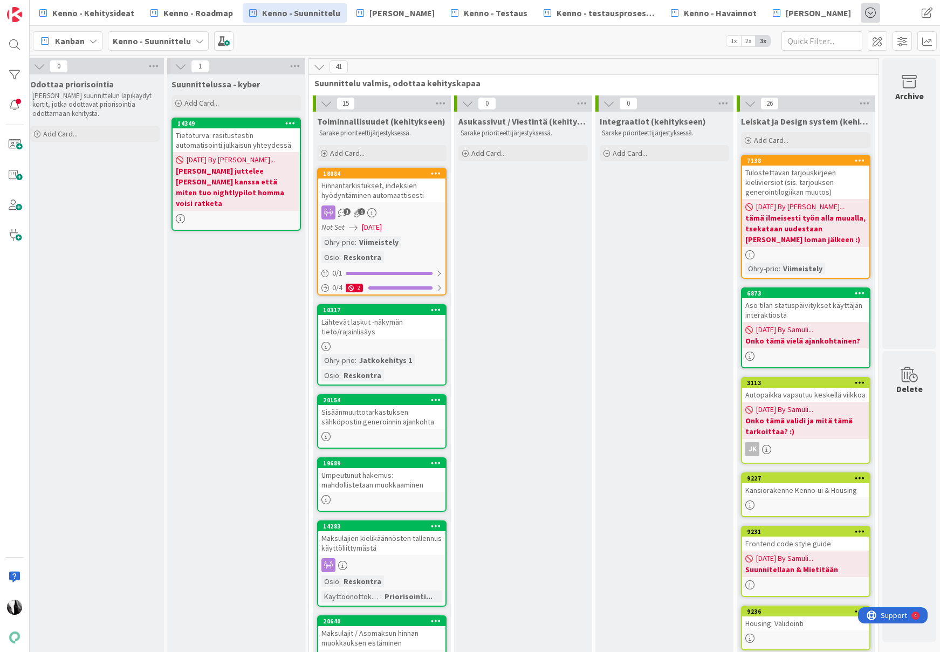
click at [861, 13] on span at bounding box center [870, 12] width 19 height 19
click at [789, 38] on span "Kenno-Kumppanipriorisointi" at bounding box center [817, 37] width 108 height 13
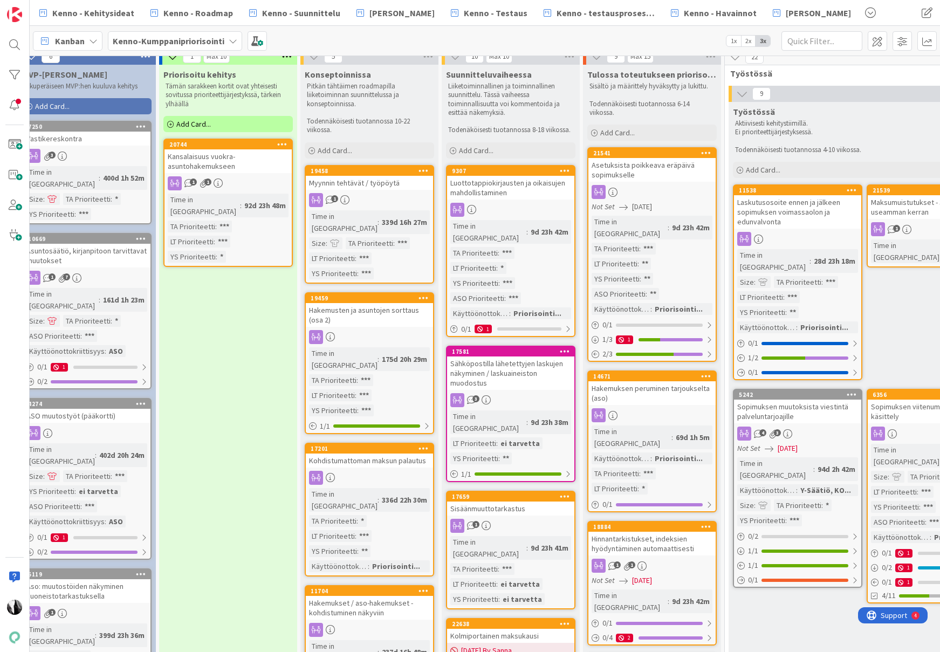
scroll to position [6, 157]
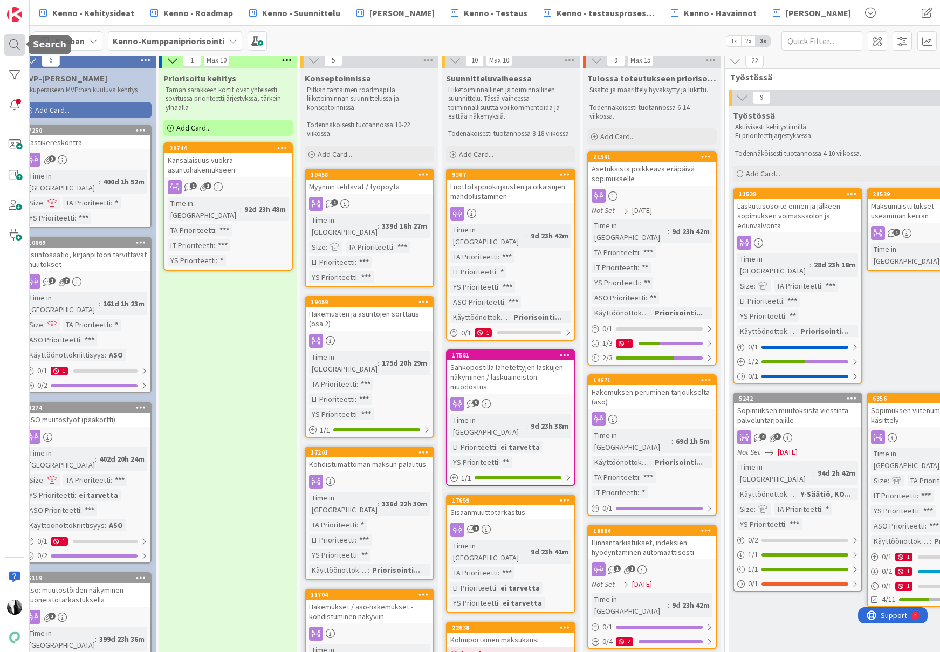
click at [14, 44] on div at bounding box center [15, 45] width 22 height 22
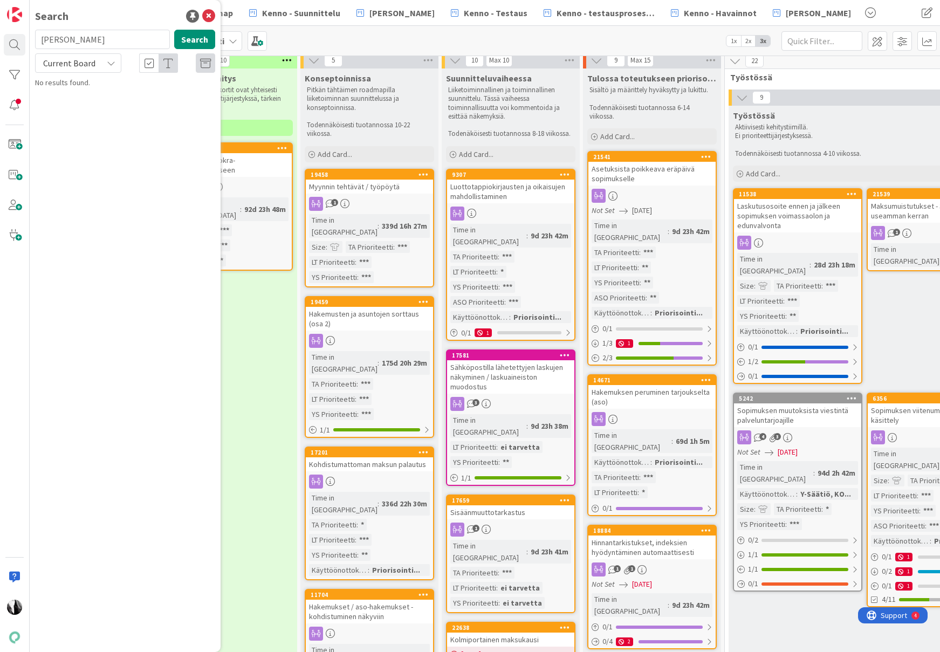
drag, startPoint x: 99, startPoint y: 39, endPoint x: 44, endPoint y: 33, distance: 55.8
click at [33, 40] on div "[PERSON_NAME] Search" at bounding box center [125, 42] width 193 height 24
click at [79, 63] on span "Current Board" at bounding box center [69, 63] width 52 height 11
click at [88, 107] on span "All Boards" at bounding box center [97, 108] width 112 height 16
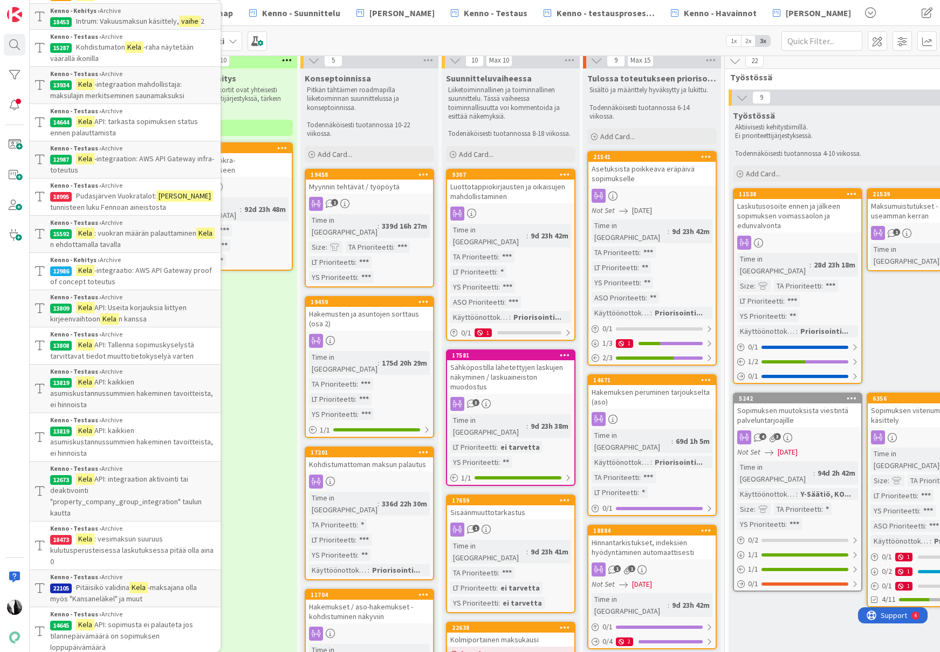
scroll to position [0, 0]
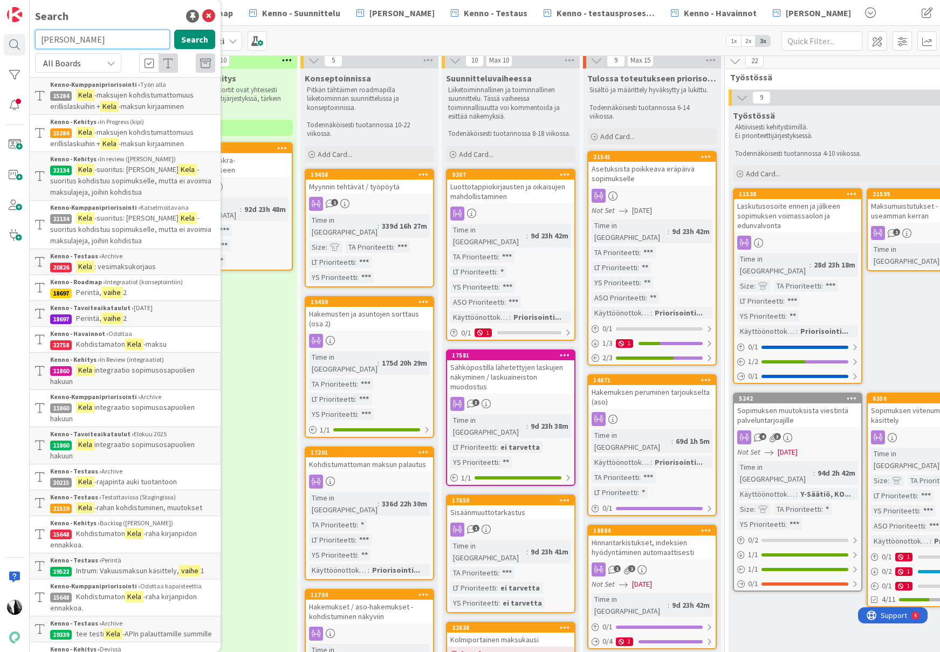
click at [109, 36] on input "[PERSON_NAME]" at bounding box center [102, 39] width 135 height 19
type input "kela vaihe 2"
click at [202, 35] on button "Search" at bounding box center [194, 39] width 41 height 19
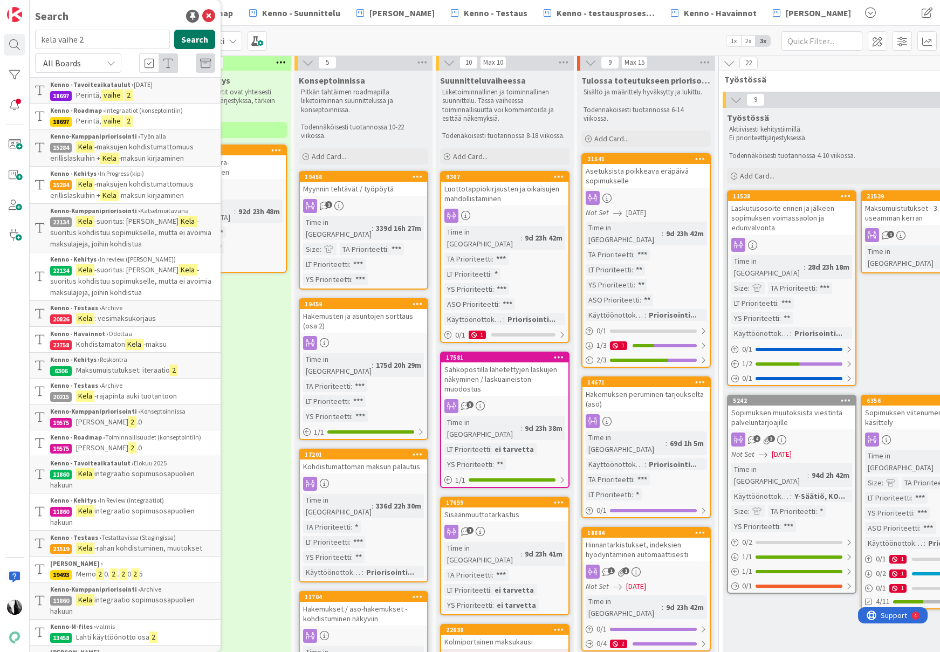
scroll to position [4, 165]
